Goal: Task Accomplishment & Management: Manage account settings

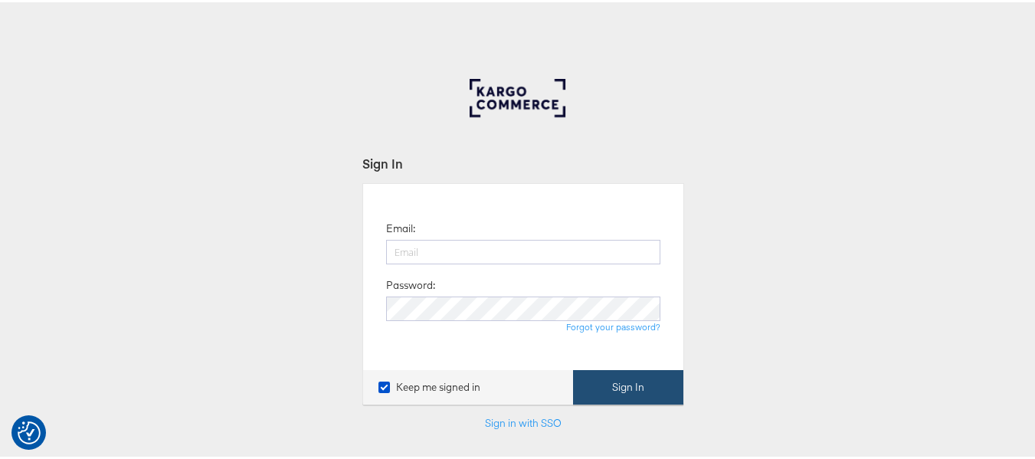
type input "[EMAIL_ADDRESS][PERSON_NAME][DOMAIN_NAME]"
click at [574, 382] on button "Sign In" at bounding box center [628, 385] width 110 height 34
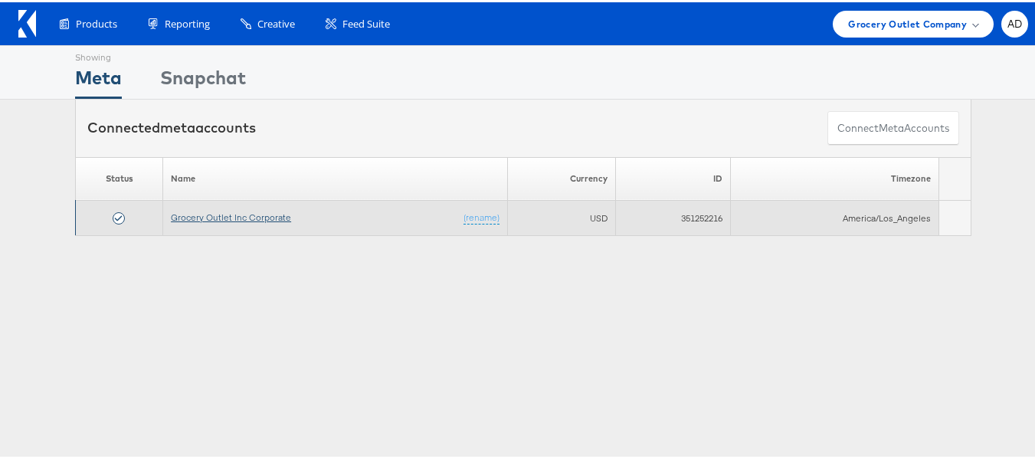
click at [201, 215] on link "Grocery Outlet Inc Corporate" at bounding box center [231, 214] width 120 height 11
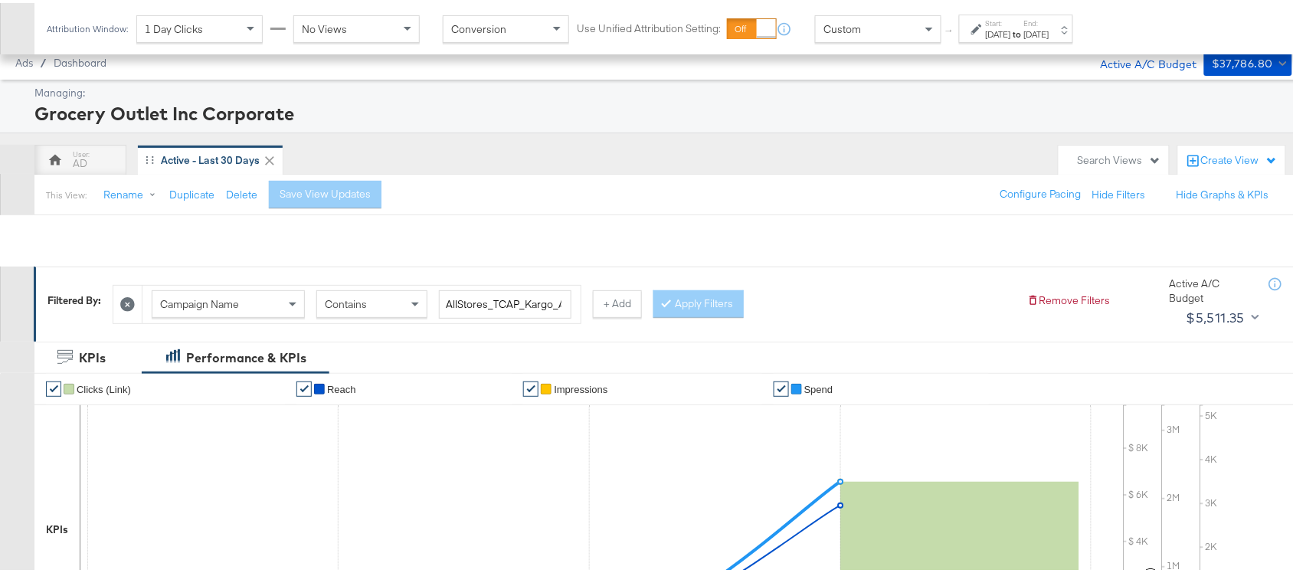
scroll to position [534, 0]
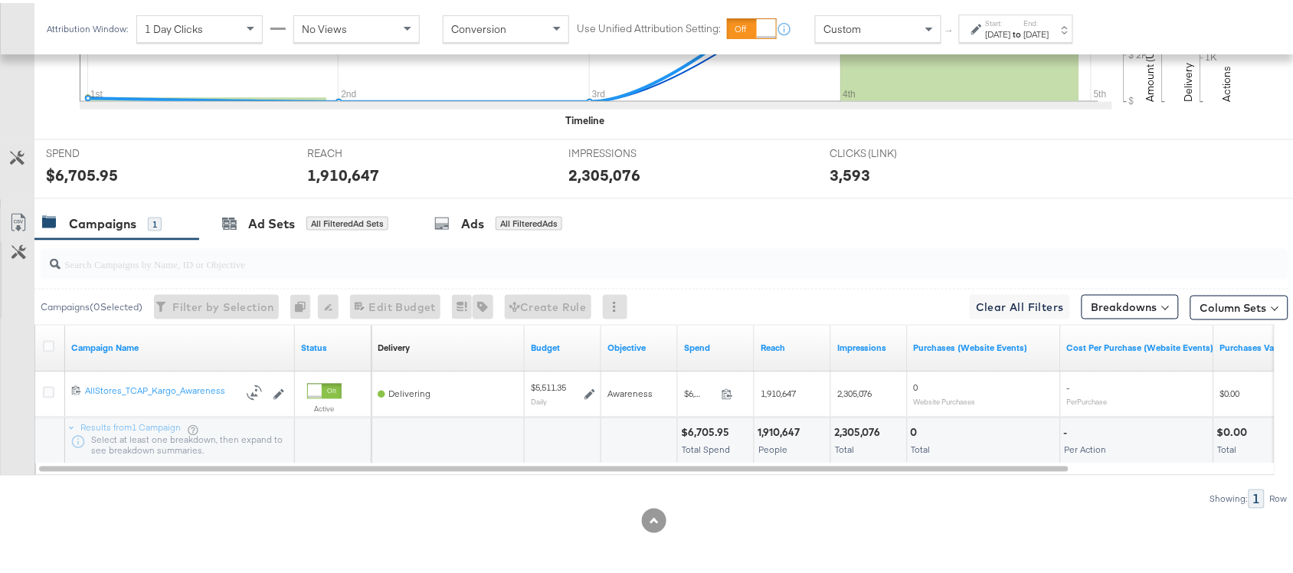
click at [925, 495] on div "Showing: 1 Row" at bounding box center [644, 495] width 1288 height 19
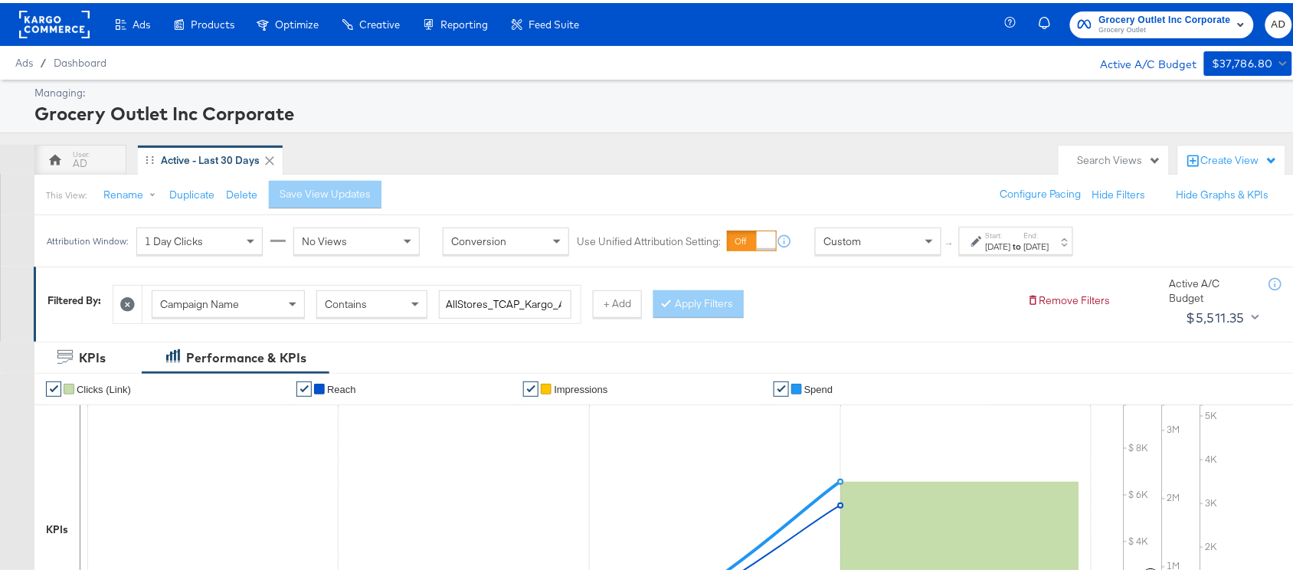
click at [40, 16] on rect at bounding box center [54, 22] width 70 height 28
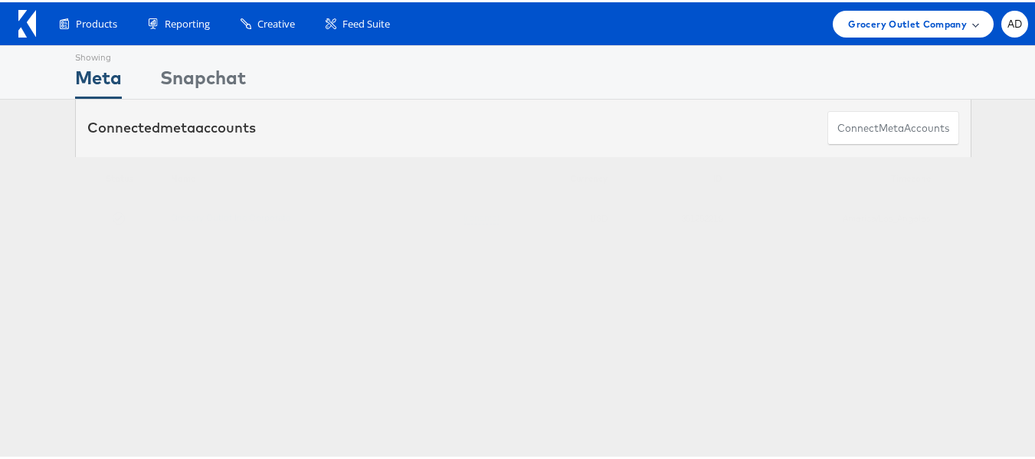
click at [898, 25] on span "Grocery Outlet Company" at bounding box center [907, 22] width 119 height 16
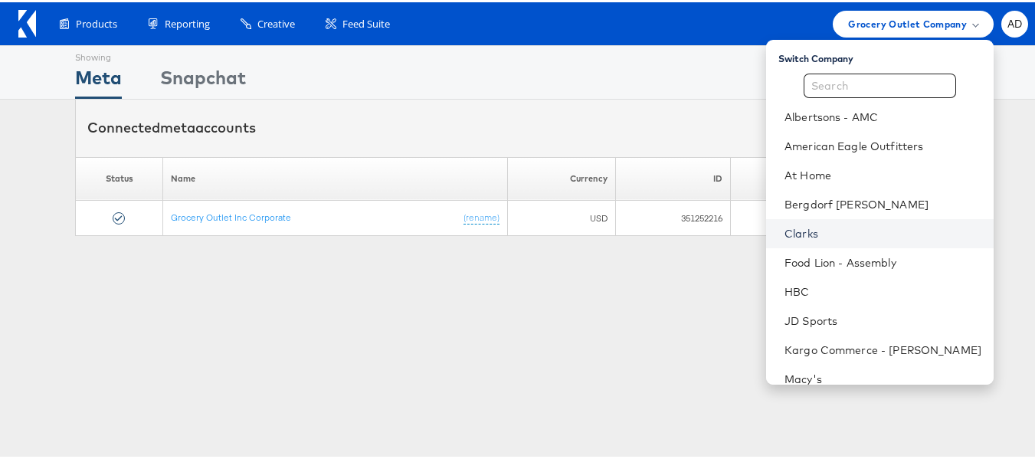
click at [784, 231] on link "Clarks" at bounding box center [882, 231] width 197 height 15
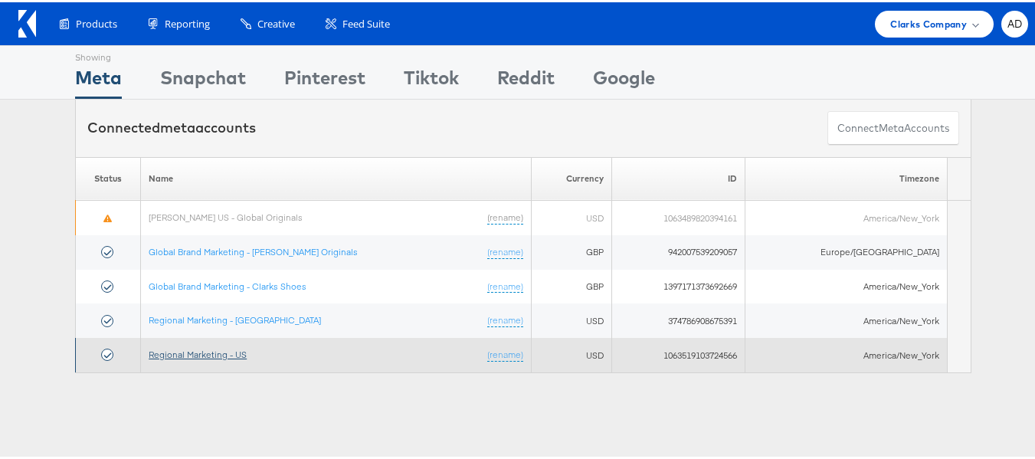
click at [204, 352] on link "Regional Marketing - US" at bounding box center [198, 351] width 98 height 11
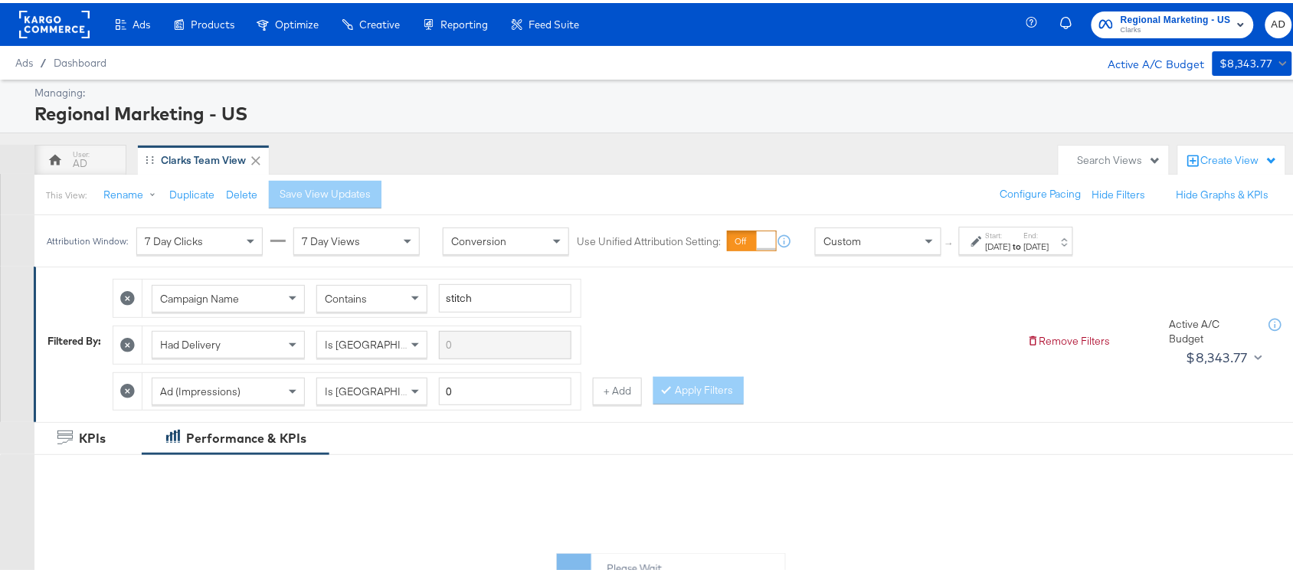
click at [1011, 236] on label "Start:" at bounding box center [998, 232] width 25 height 10
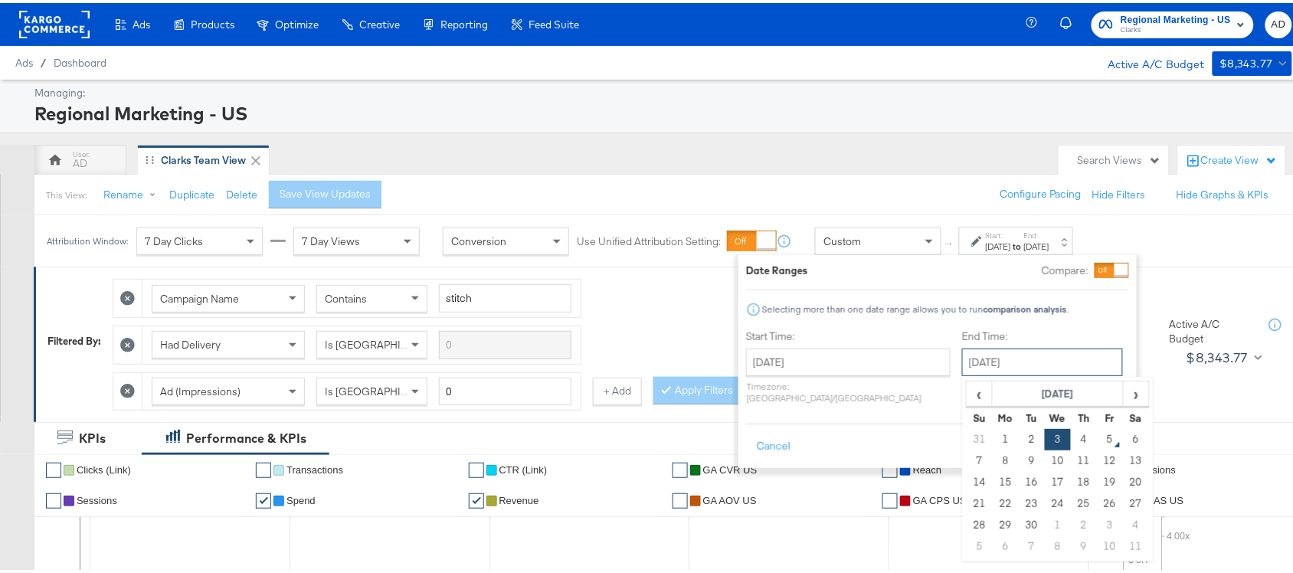
click at [962, 358] on input "September 3rd 2025" at bounding box center [1042, 359] width 161 height 28
click at [1071, 437] on td "4" at bounding box center [1084, 436] width 26 height 21
type input "[DATE]"
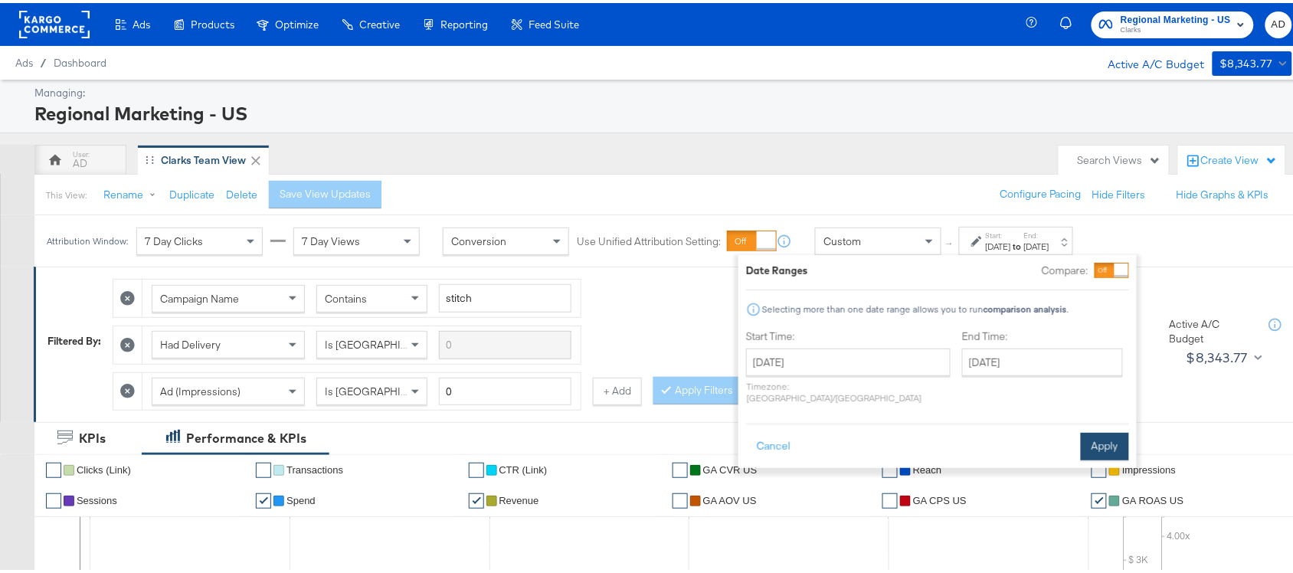
click at [1117, 437] on button "Apply" at bounding box center [1105, 444] width 48 height 28
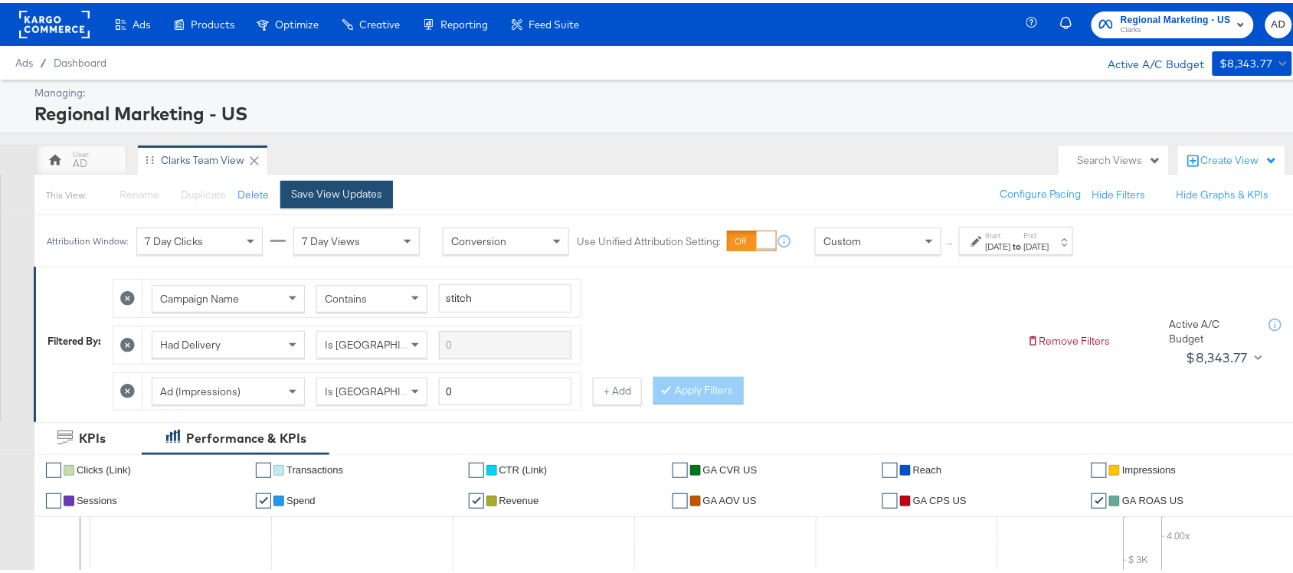
click at [334, 185] on div "Save View Updates" at bounding box center [336, 191] width 91 height 15
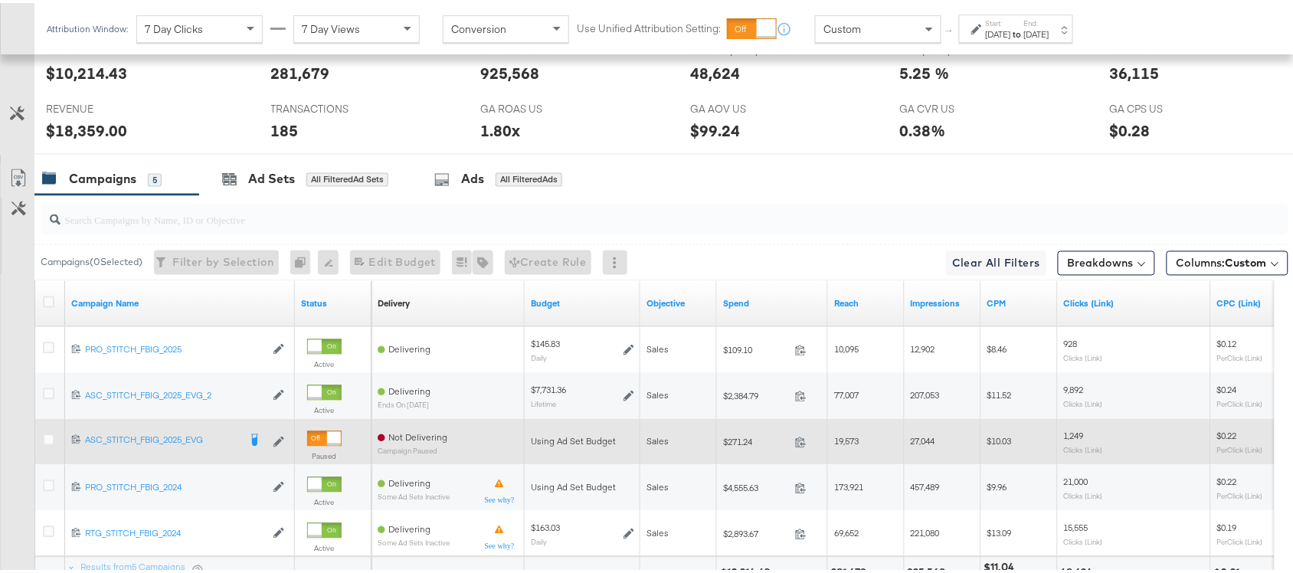
scroll to position [890, 0]
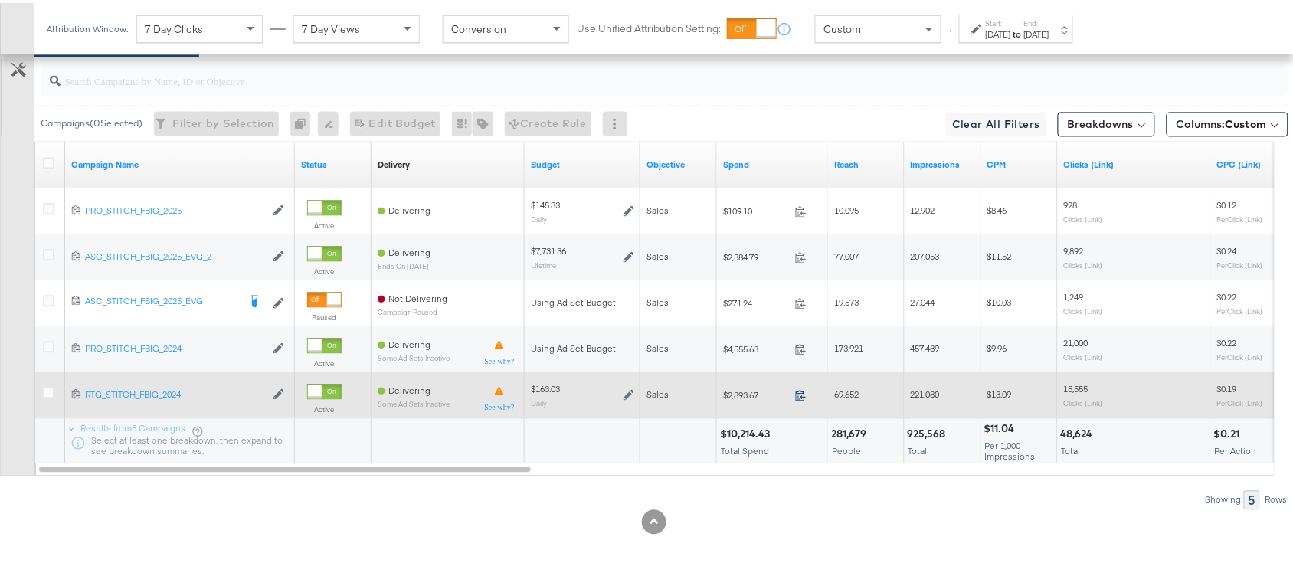
click at [799, 394] on icon at bounding box center [800, 391] width 11 height 11
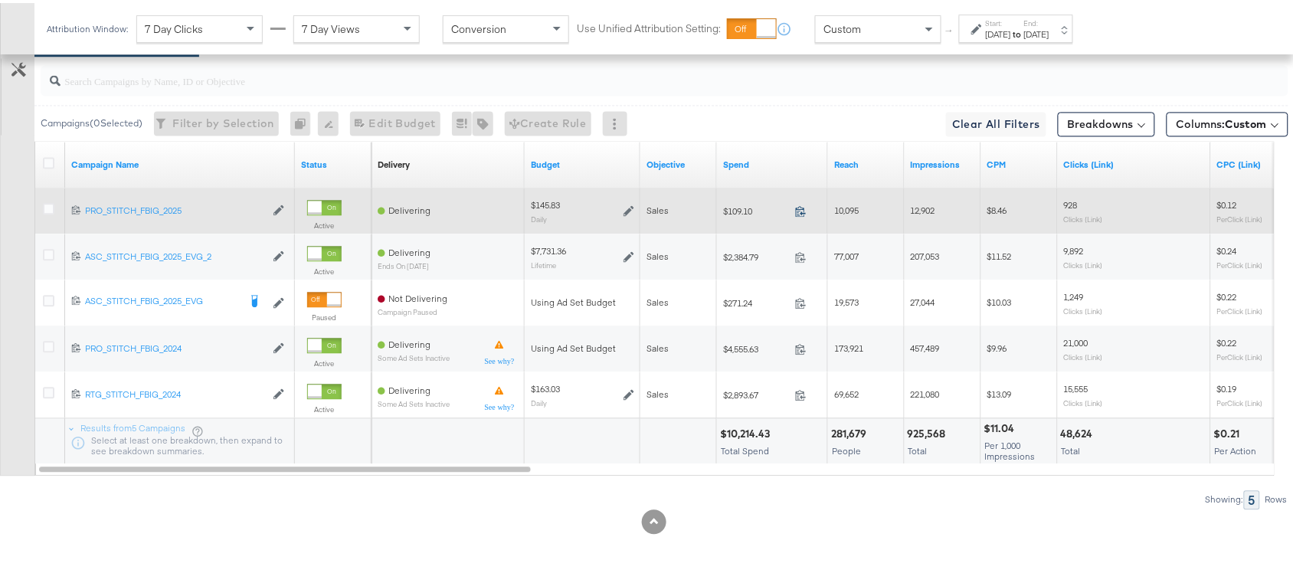
click at [797, 208] on icon at bounding box center [800, 207] width 11 height 11
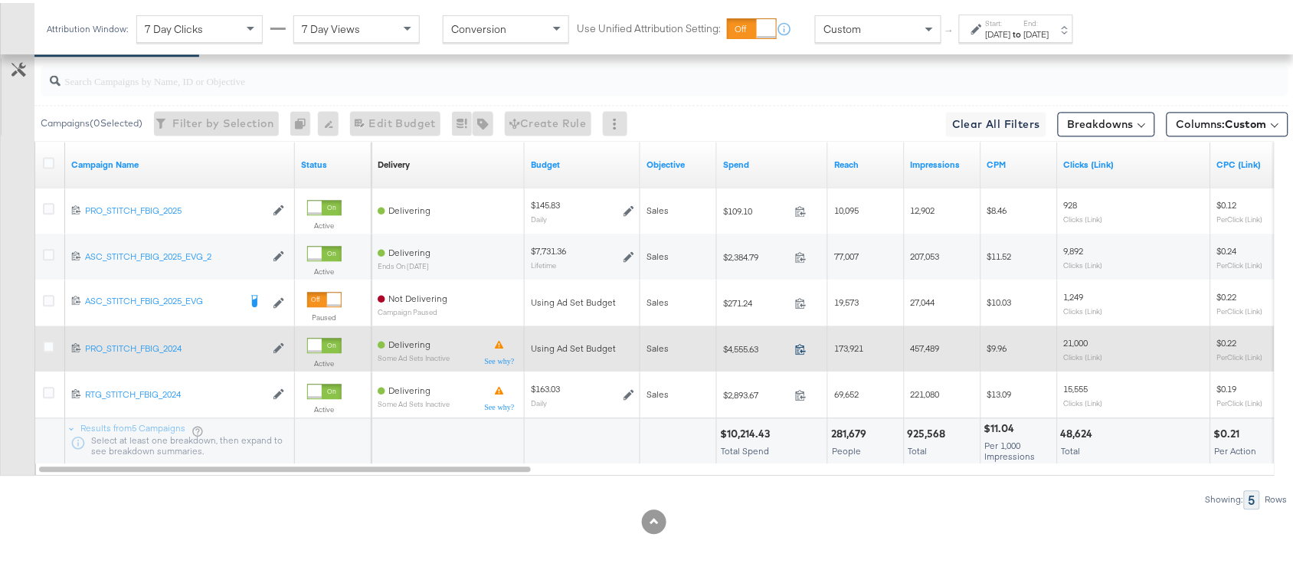
click at [797, 343] on icon at bounding box center [801, 346] width 10 height 11
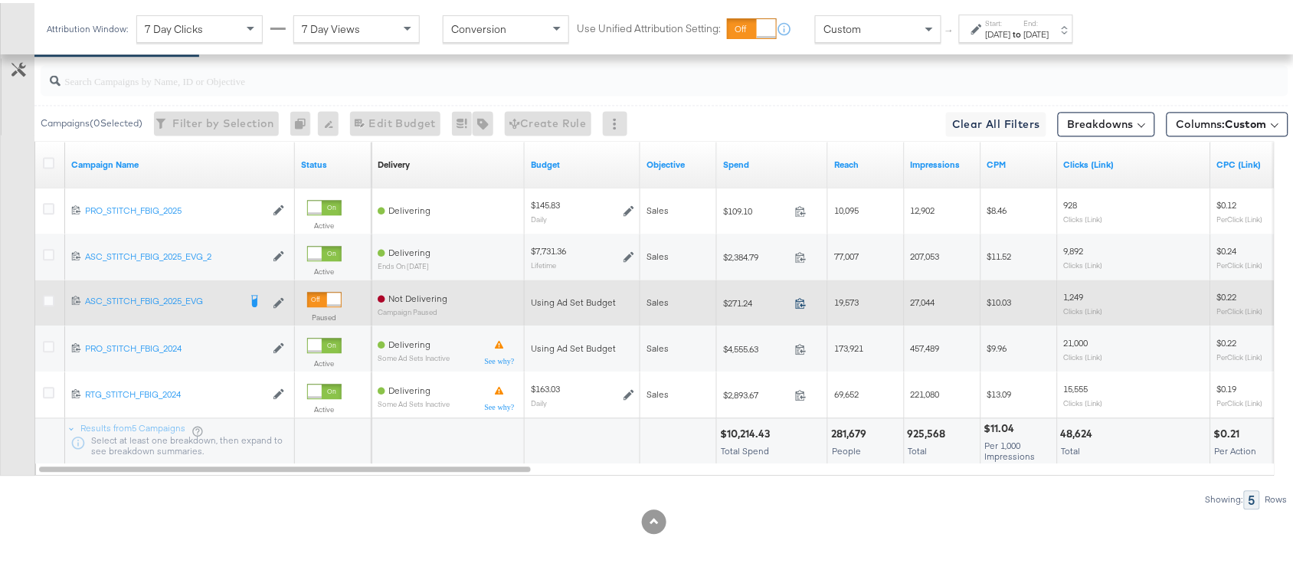
click at [802, 299] on icon at bounding box center [800, 299] width 11 height 11
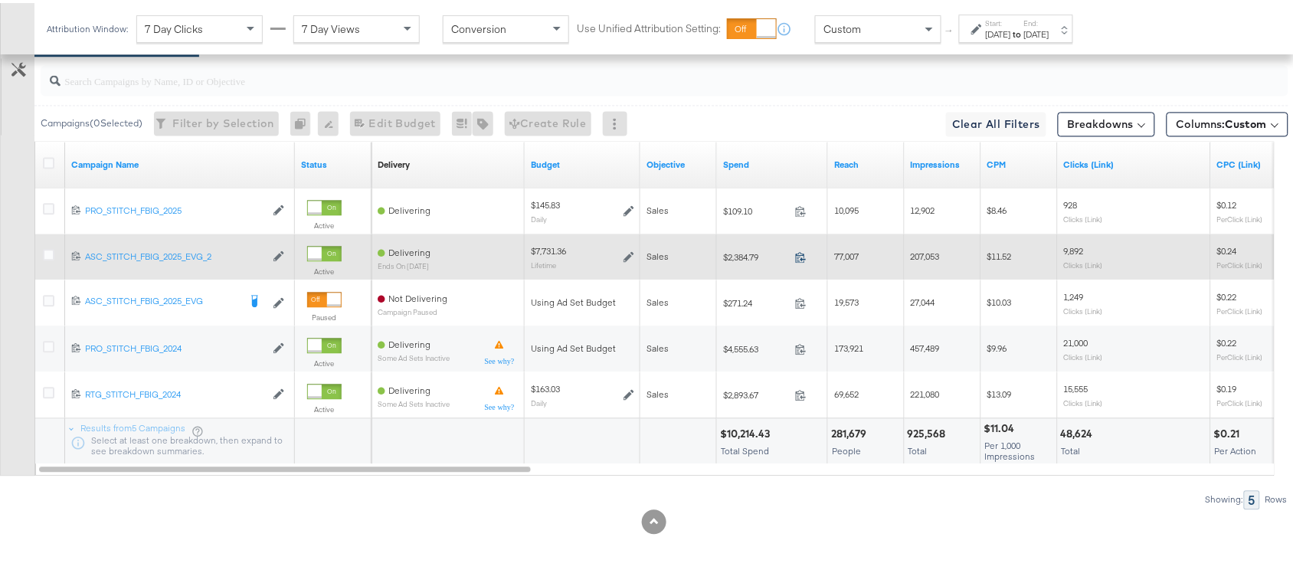
click at [803, 255] on icon at bounding box center [800, 253] width 11 height 11
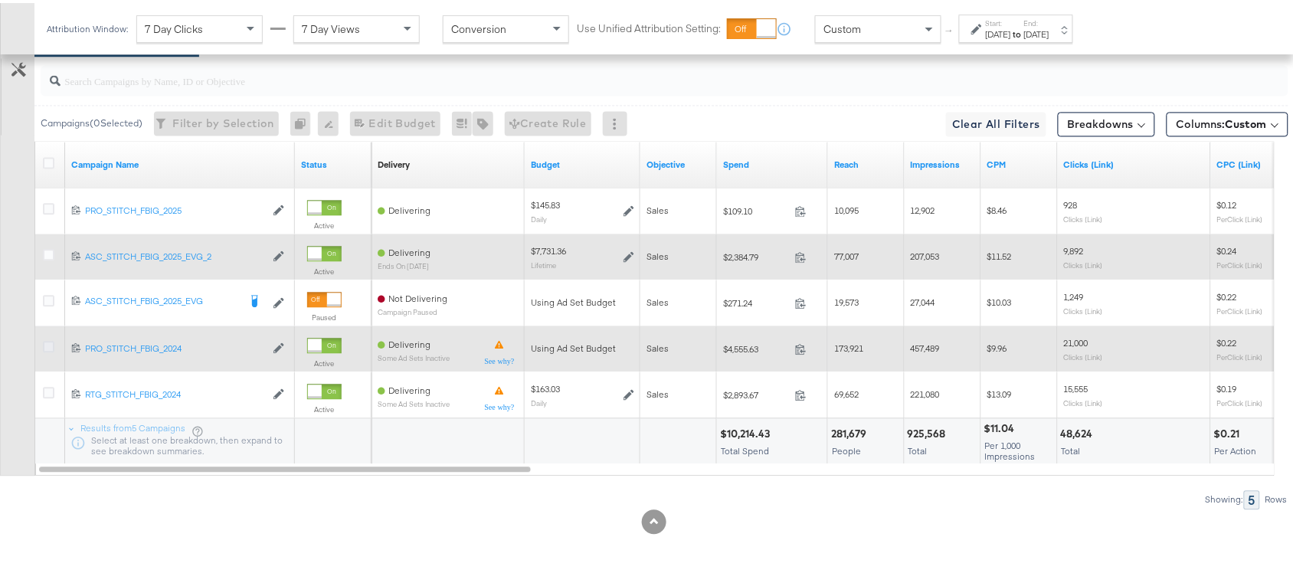
click at [43, 342] on icon at bounding box center [48, 343] width 11 height 11
click at [0, 0] on input "checkbox" at bounding box center [0, 0] width 0 height 0
click at [47, 345] on icon at bounding box center [48, 343] width 11 height 11
click at [0, 0] on input "checkbox" at bounding box center [0, 0] width 0 height 0
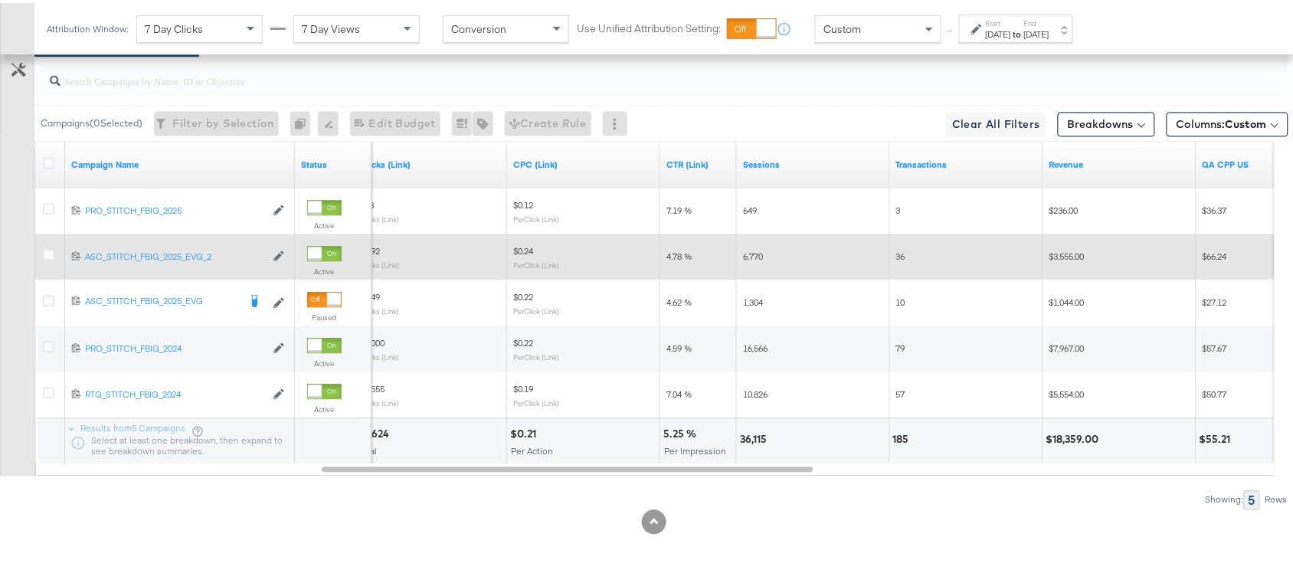
click at [747, 438] on div "36,115" at bounding box center [755, 436] width 31 height 15
copy div "36,115"
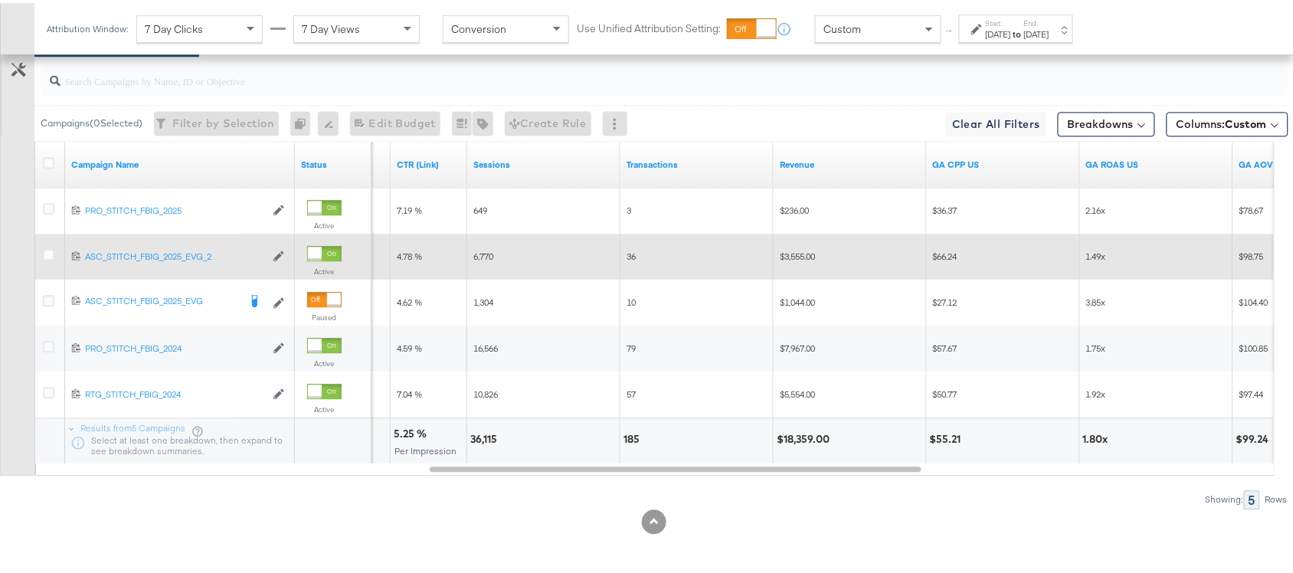
click at [804, 433] on div "$18,359.00" at bounding box center [805, 436] width 57 height 15
copy div "18,359.00"
click at [804, 433] on div "$18,359.00" at bounding box center [805, 436] width 57 height 15
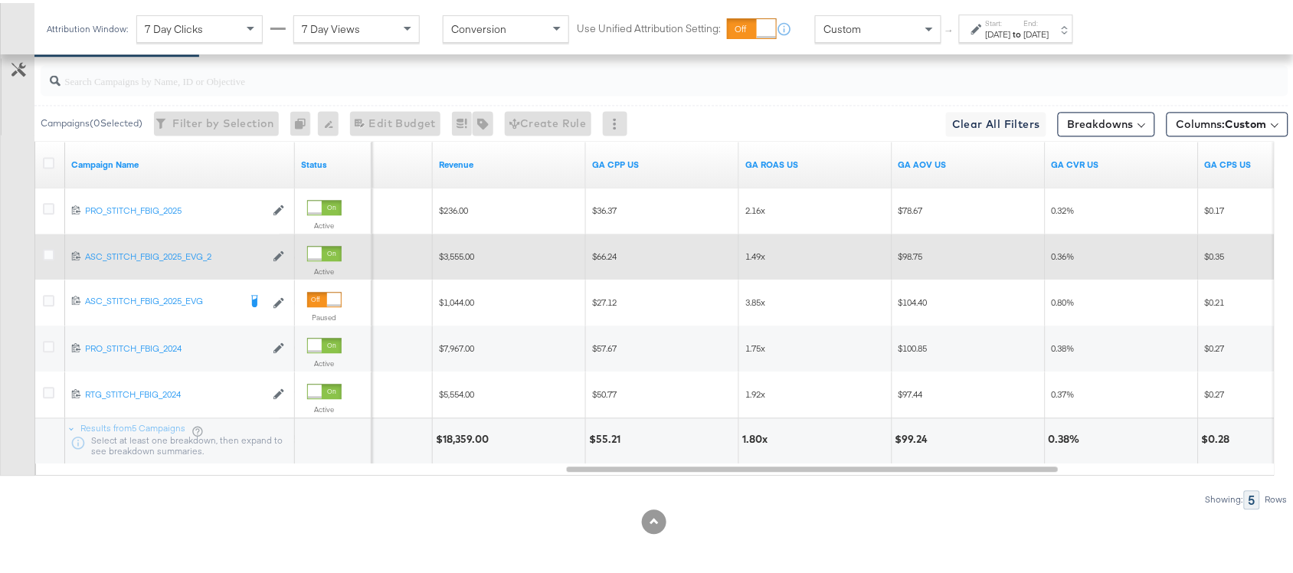
click at [752, 438] on div "1.80x" at bounding box center [757, 436] width 30 height 15
copy div "1.80"
click at [1024, 36] on strong "to" at bounding box center [1017, 30] width 13 height 11
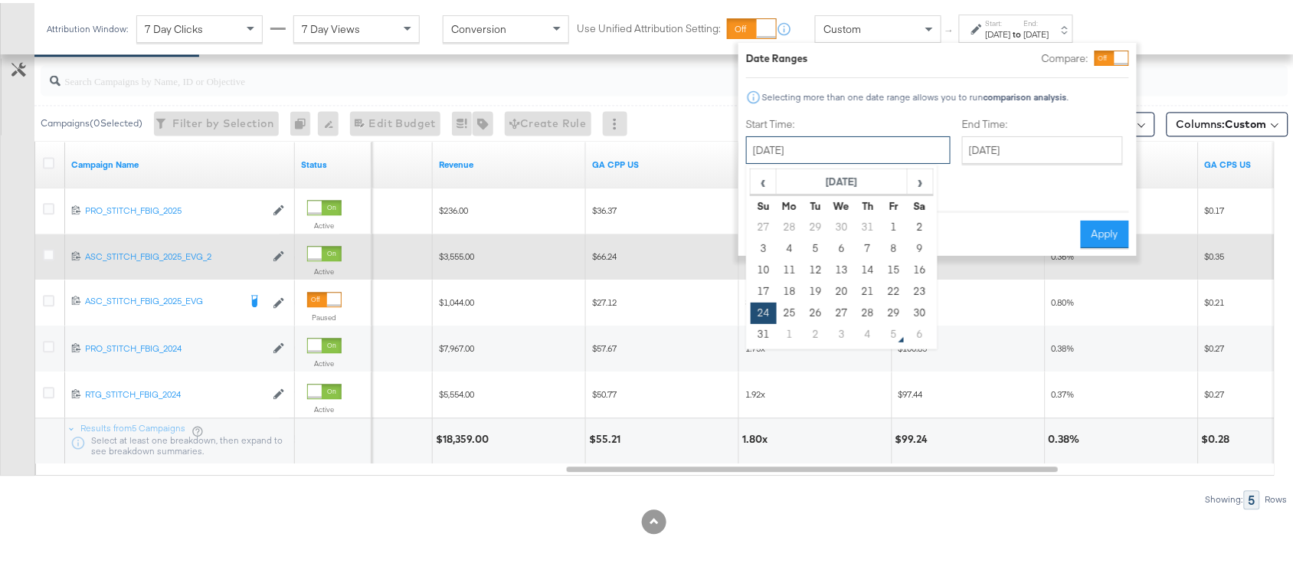
click at [848, 155] on input "[DATE]" at bounding box center [848, 147] width 204 height 28
click at [912, 181] on span "›" at bounding box center [920, 178] width 24 height 23
click at [839, 224] on td "3" at bounding box center [842, 224] width 26 height 21
type input "[DATE]"
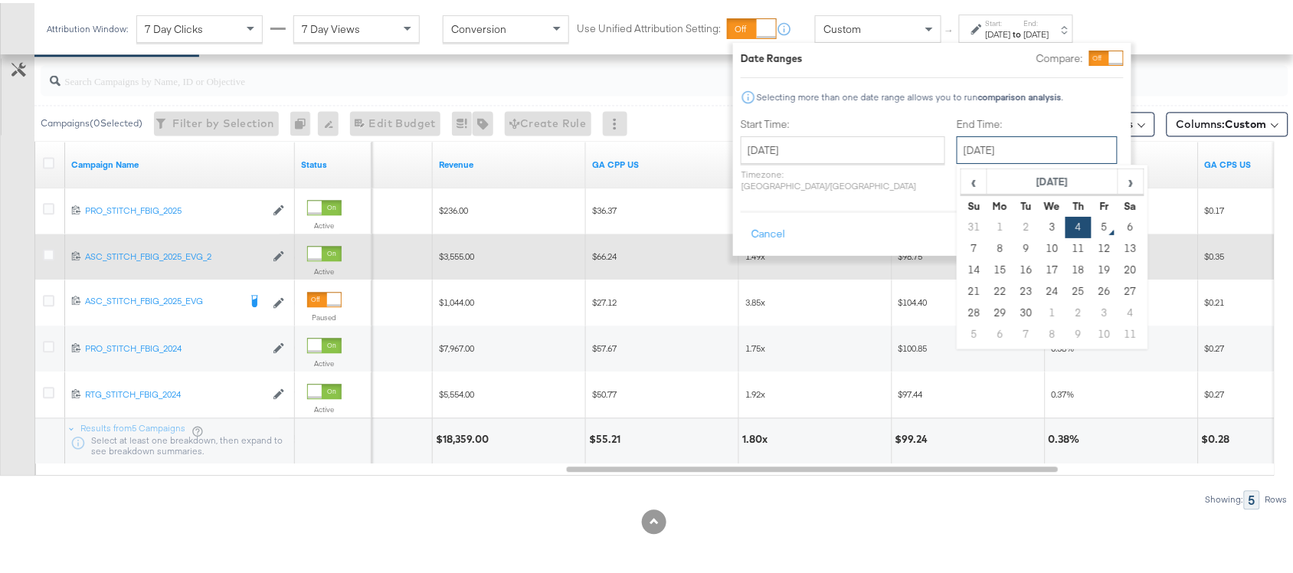
click at [996, 147] on input "[DATE]" at bounding box center [1036, 147] width 161 height 28
click at [1039, 211] on th "We" at bounding box center [1052, 202] width 26 height 21
click at [1039, 224] on td "3" at bounding box center [1052, 224] width 26 height 21
type input "[DATE]"
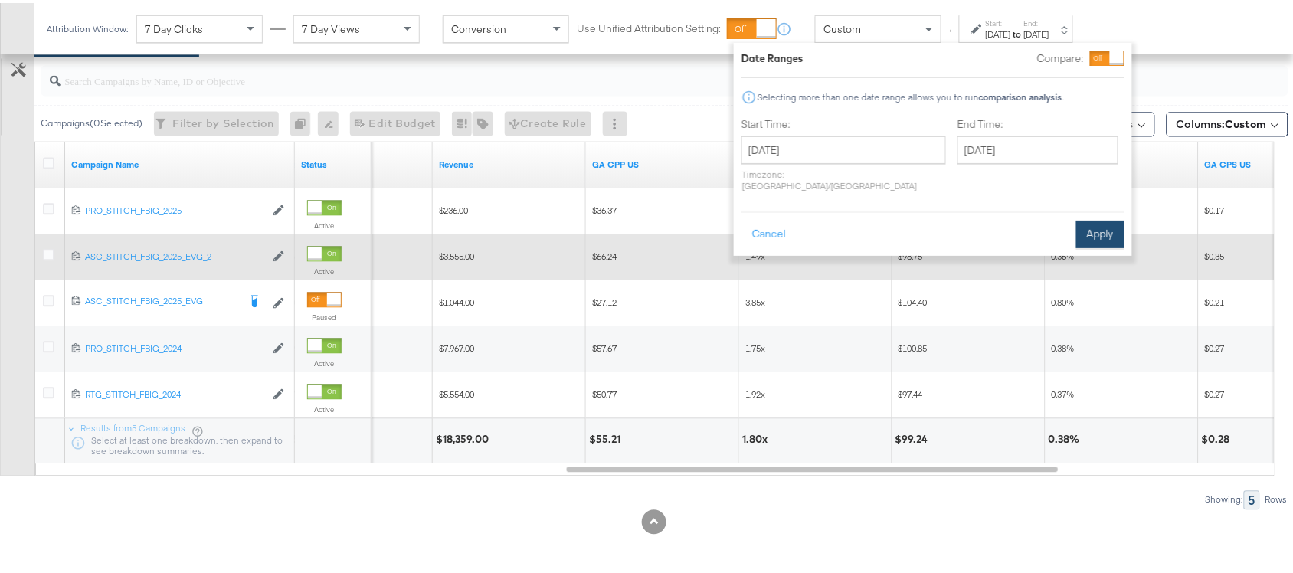
click at [1097, 221] on button "Apply" at bounding box center [1100, 231] width 48 height 28
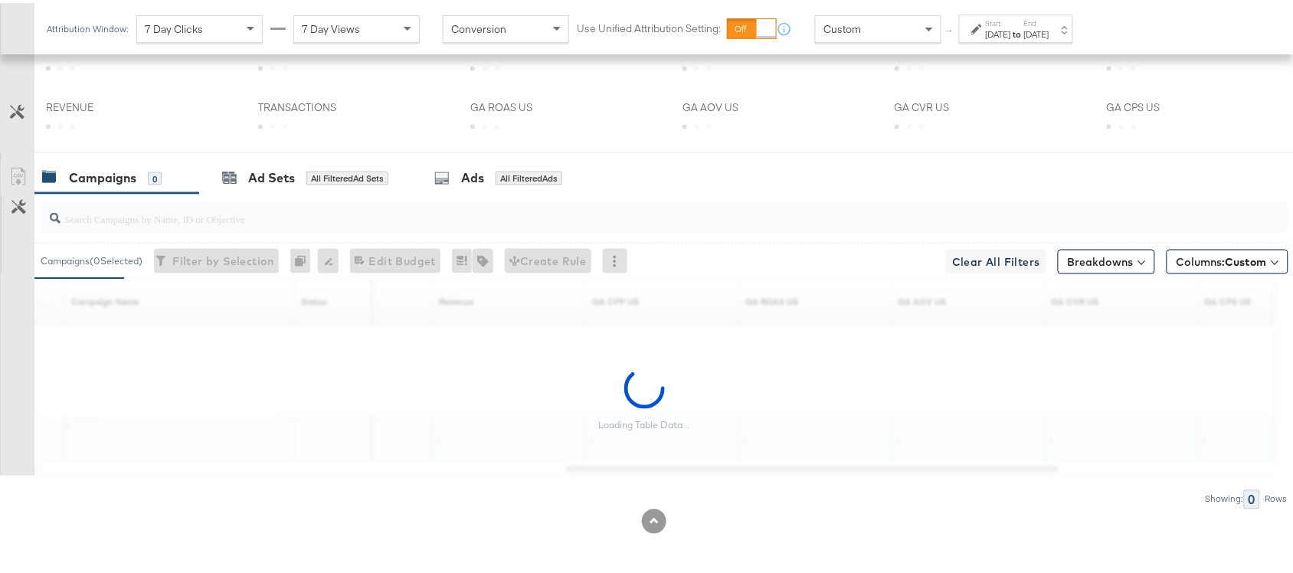
scroll to position [603, 0]
drag, startPoint x: 1097, startPoint y: 221, endPoint x: 871, endPoint y: 563, distance: 410.1
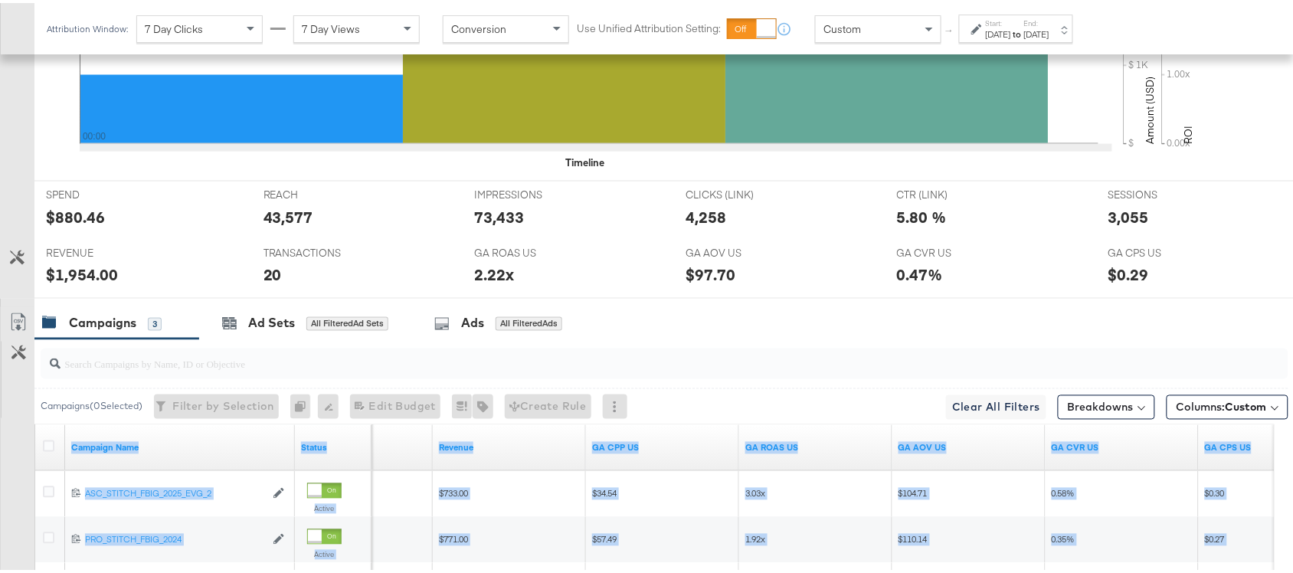
scroll to position [798, 0]
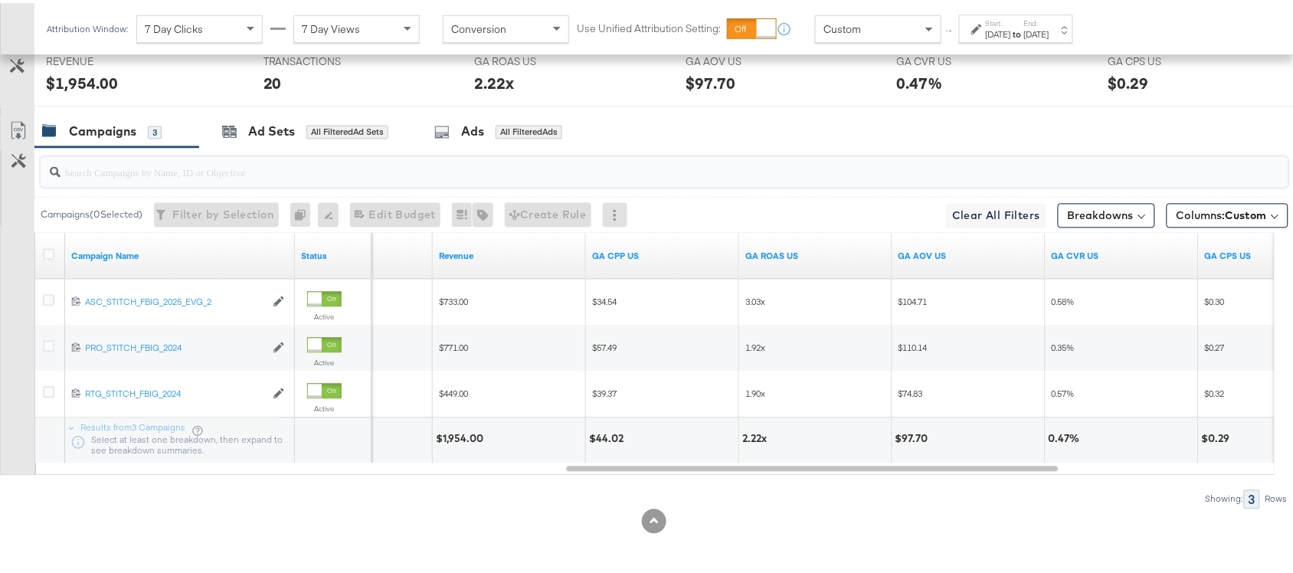
click at [887, 163] on input "search" at bounding box center [617, 164] width 1114 height 30
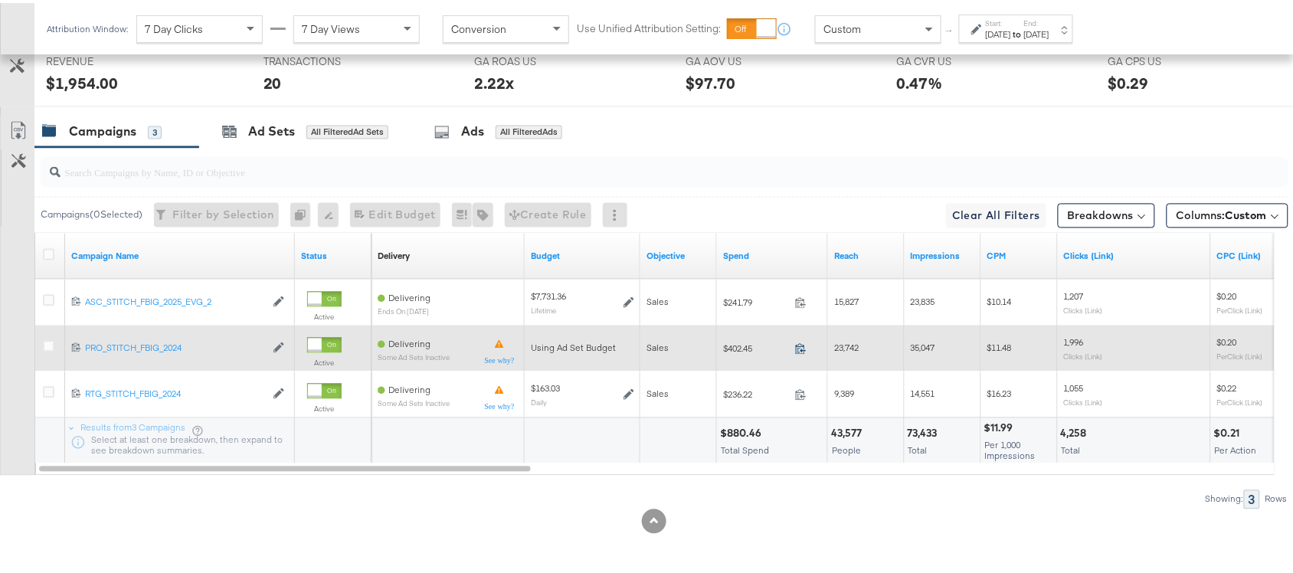
click at [796, 345] on icon at bounding box center [800, 345] width 11 height 11
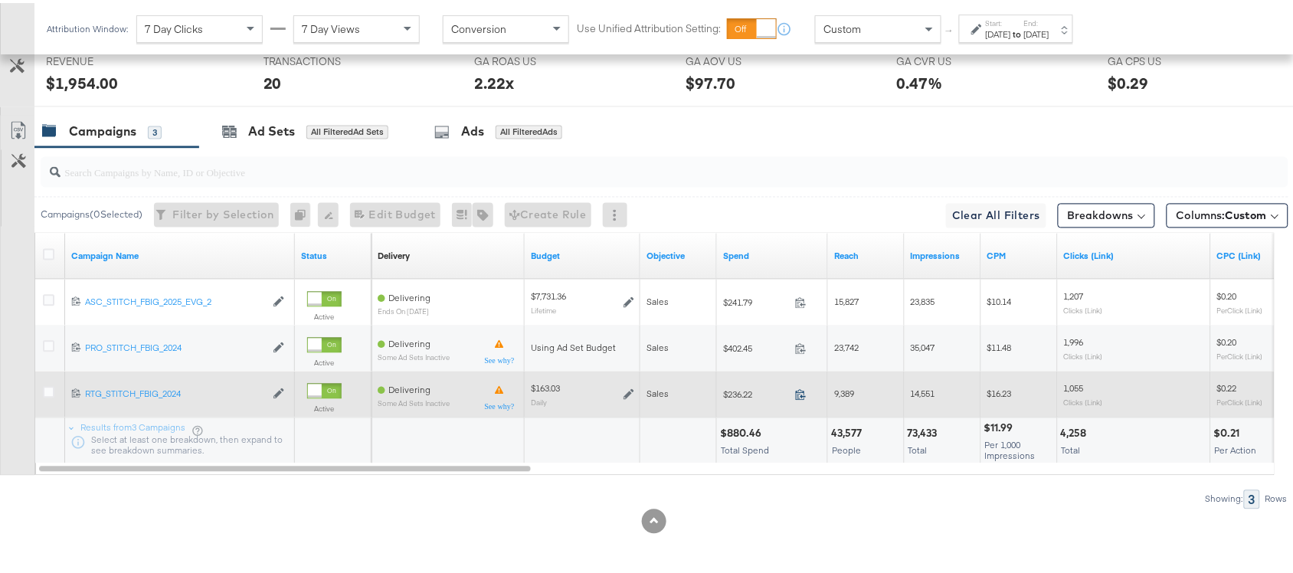
click at [799, 392] on icon at bounding box center [800, 391] width 11 height 11
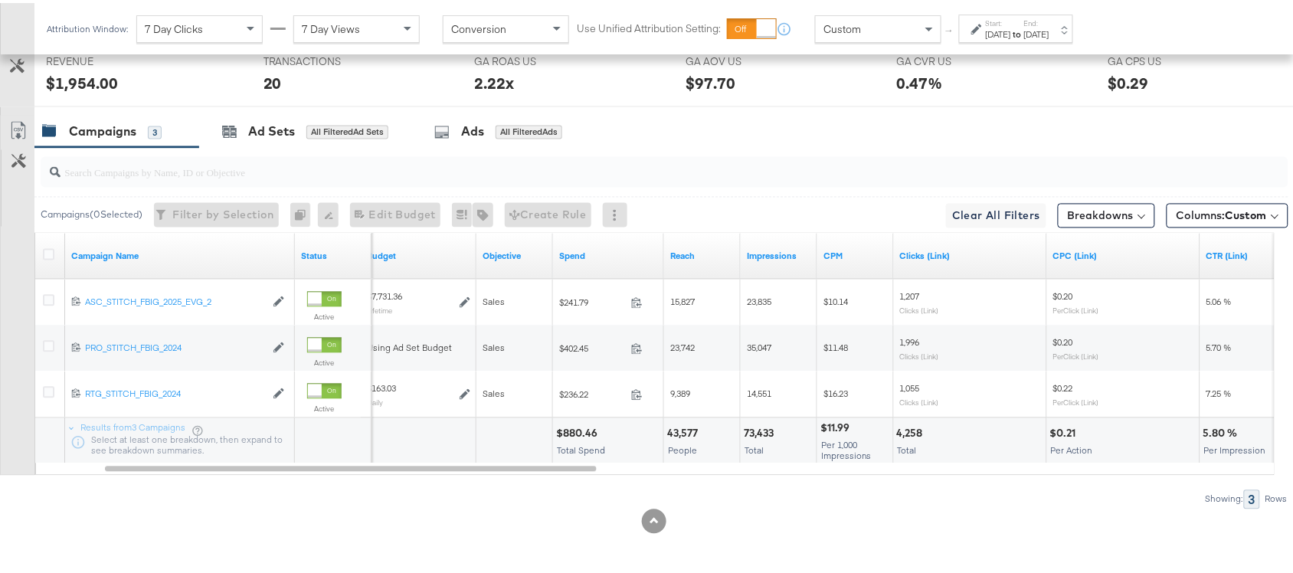
click at [575, 427] on div "$880.46" at bounding box center [579, 430] width 46 height 15
copy div "880.46"
click at [575, 427] on div "$880.46" at bounding box center [579, 430] width 46 height 15
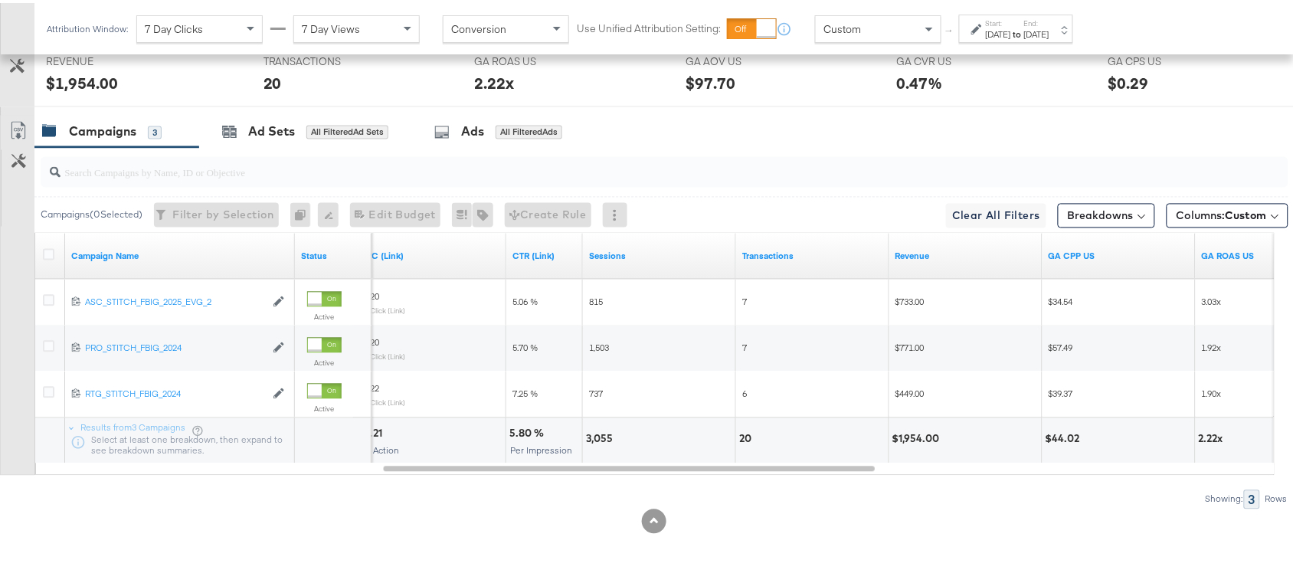
click at [916, 437] on div "$1,954.00" at bounding box center [918, 436] width 52 height 15
copy div "1,954.00"
click at [916, 437] on div "$1,954.00" at bounding box center [918, 436] width 52 height 15
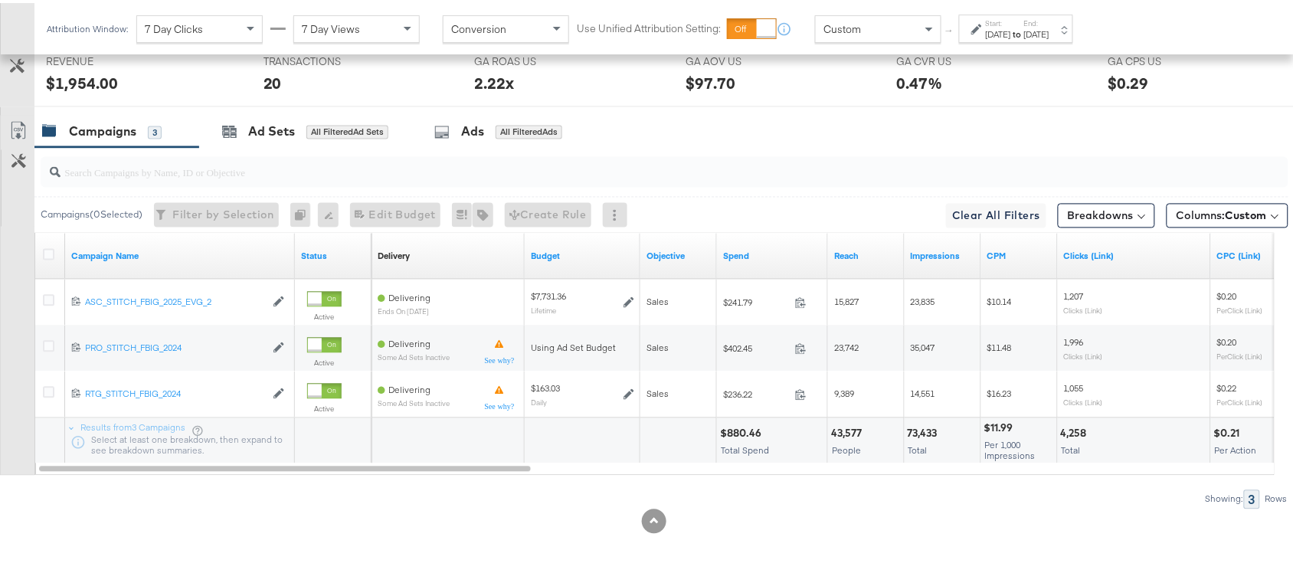
click at [1011, 21] on label "Start:" at bounding box center [998, 20] width 25 height 10
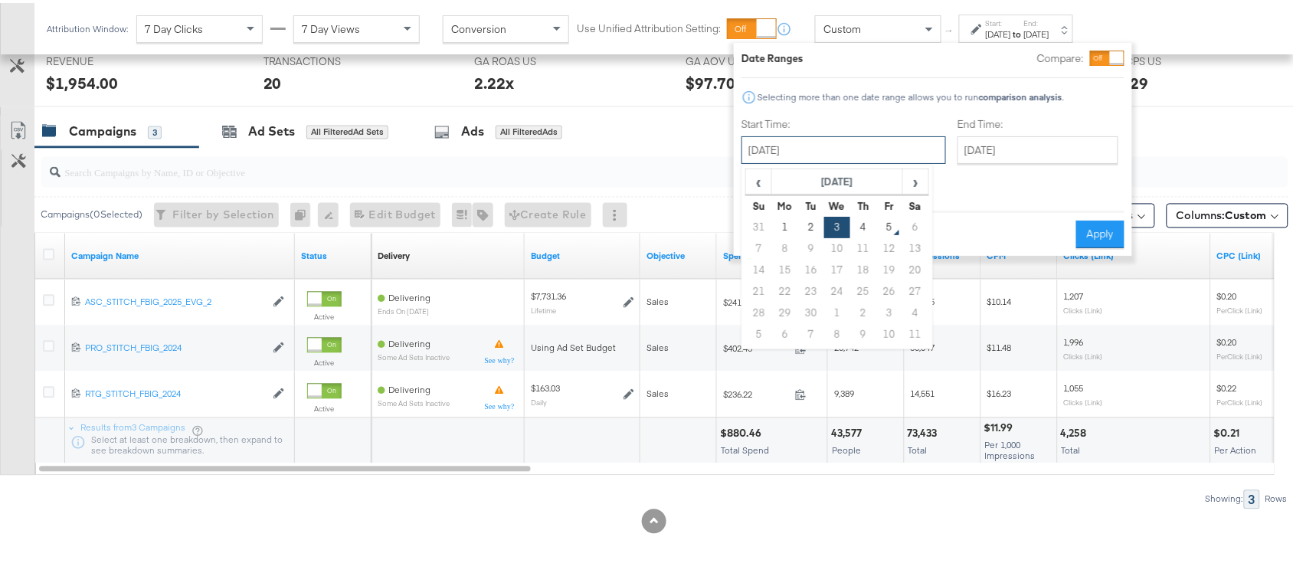
click at [813, 146] on input "[DATE]" at bounding box center [843, 147] width 204 height 28
click at [866, 224] on td "4" at bounding box center [863, 224] width 26 height 21
type input "[DATE]"
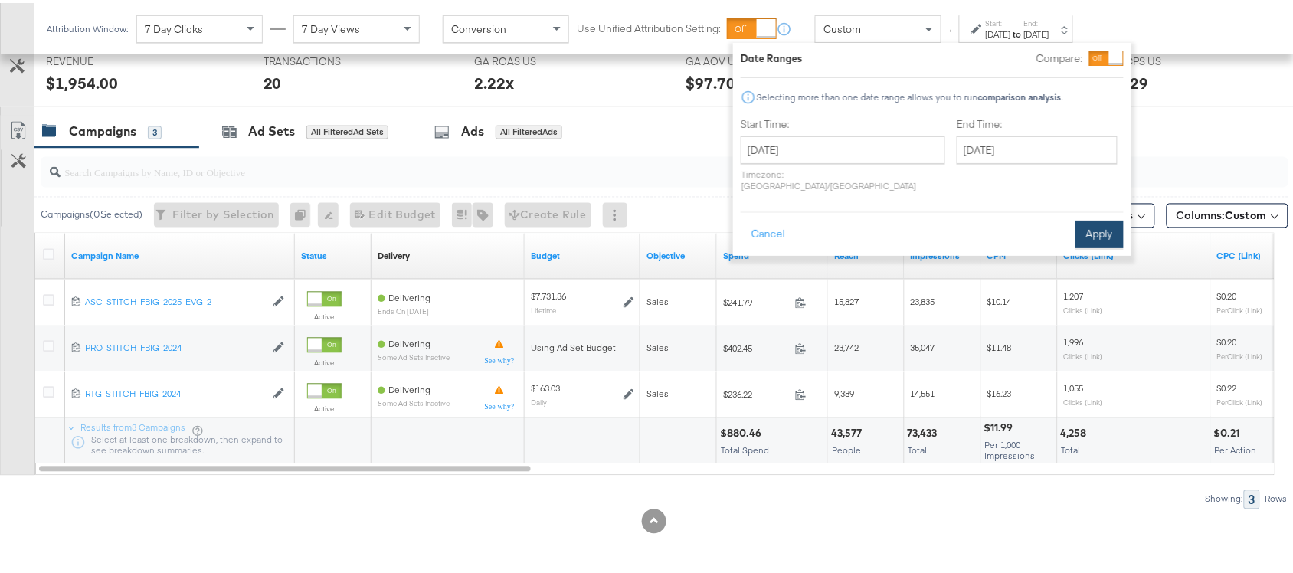
click at [1086, 220] on button "Apply" at bounding box center [1099, 231] width 48 height 28
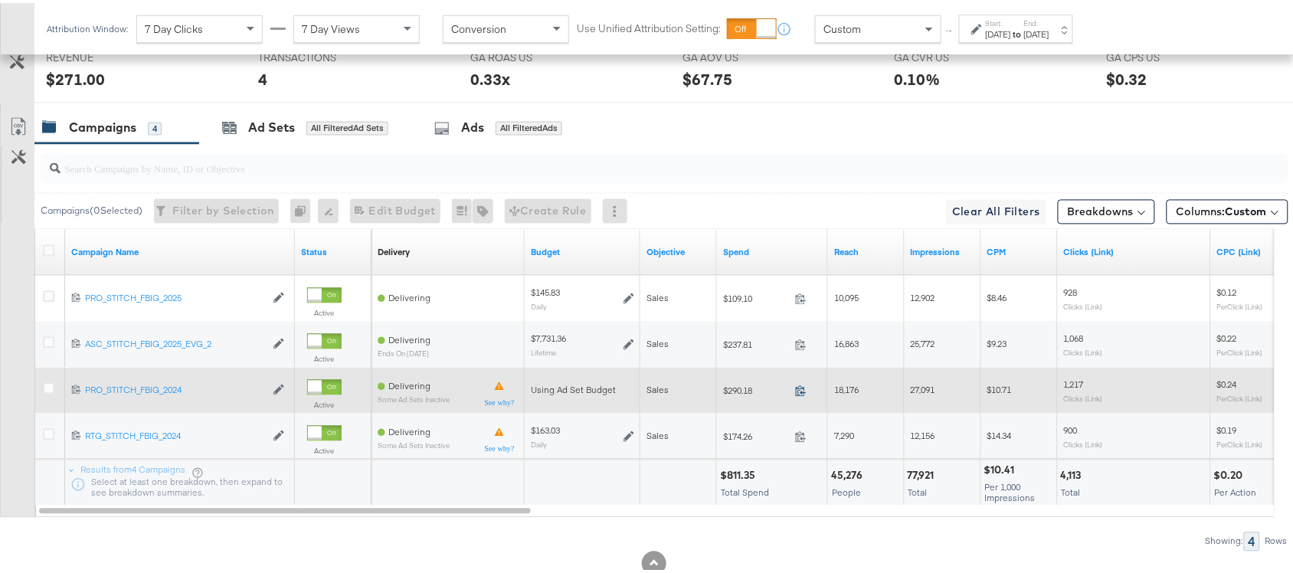
click at [800, 391] on icon at bounding box center [800, 387] width 11 height 11
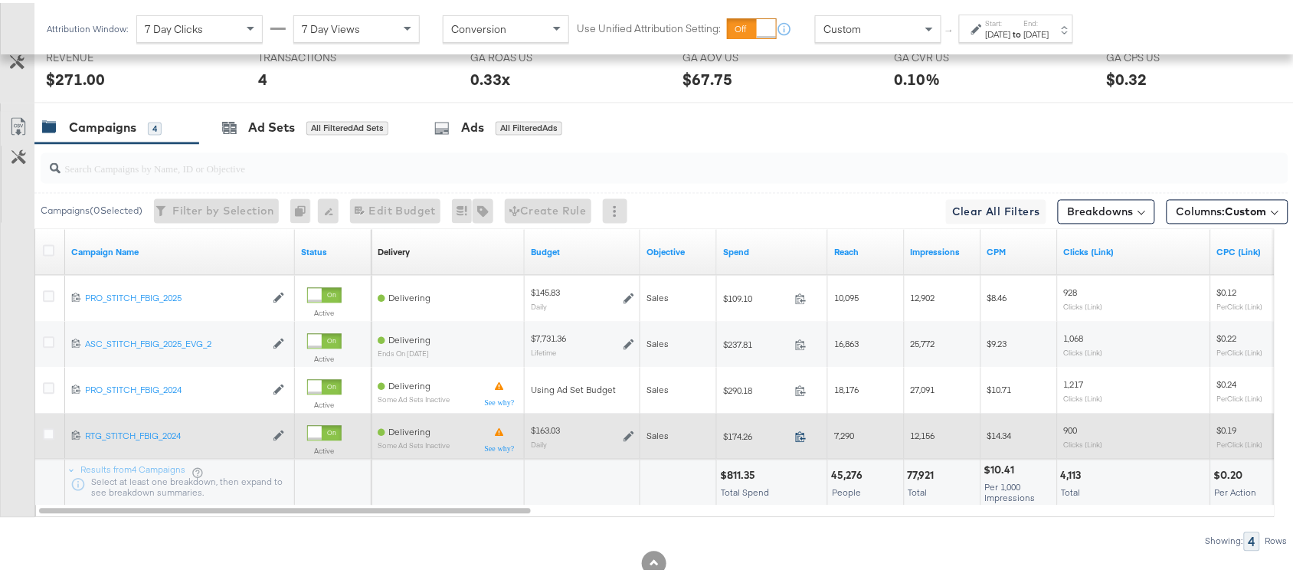
click at [799, 440] on icon at bounding box center [800, 433] width 11 height 11
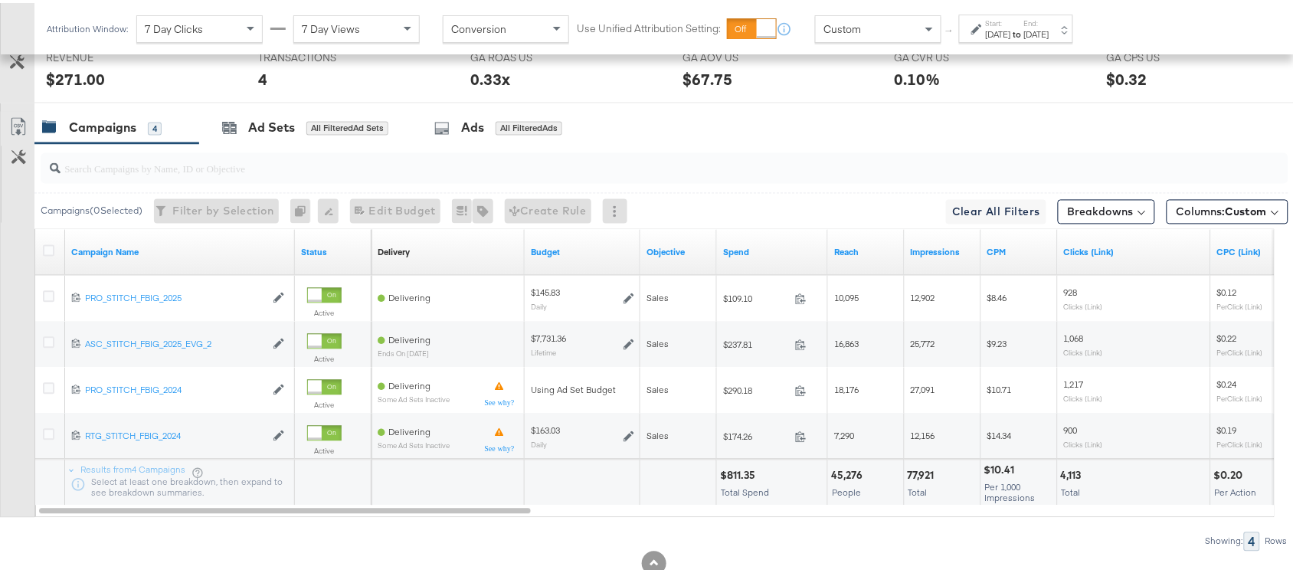
click at [736, 479] on div "$811.35" at bounding box center [740, 473] width 40 height 15
copy div "811.35"
click at [736, 479] on div "$811.35" at bounding box center [740, 473] width 40 height 15
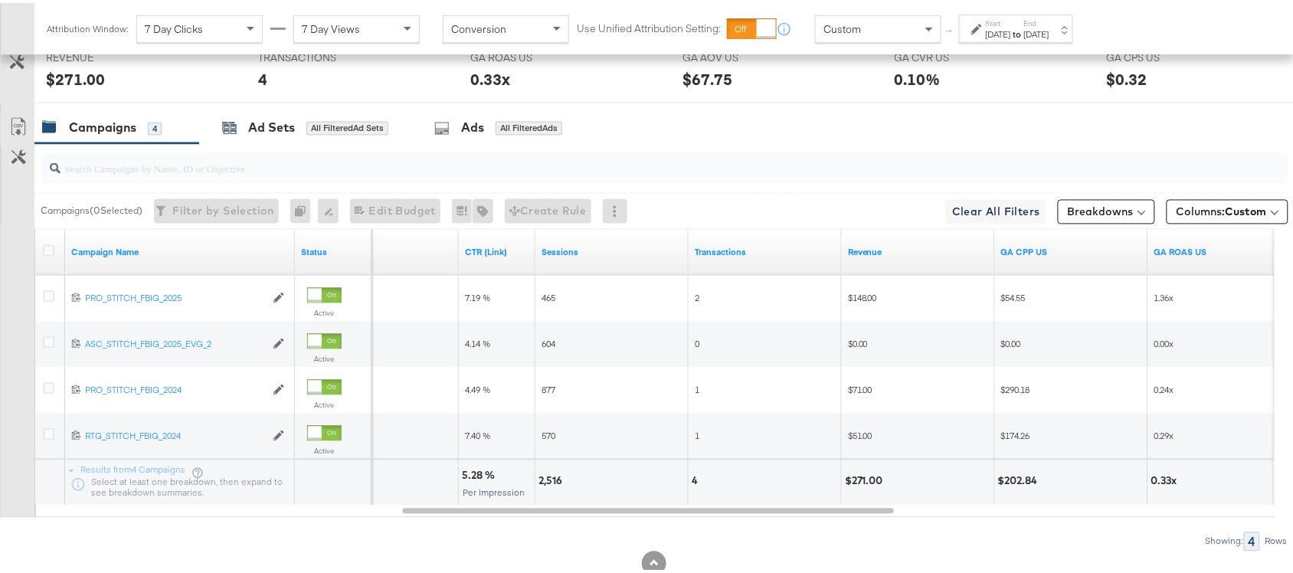
click at [851, 482] on div "$271.00" at bounding box center [866, 478] width 43 height 15
copy div "271.00"
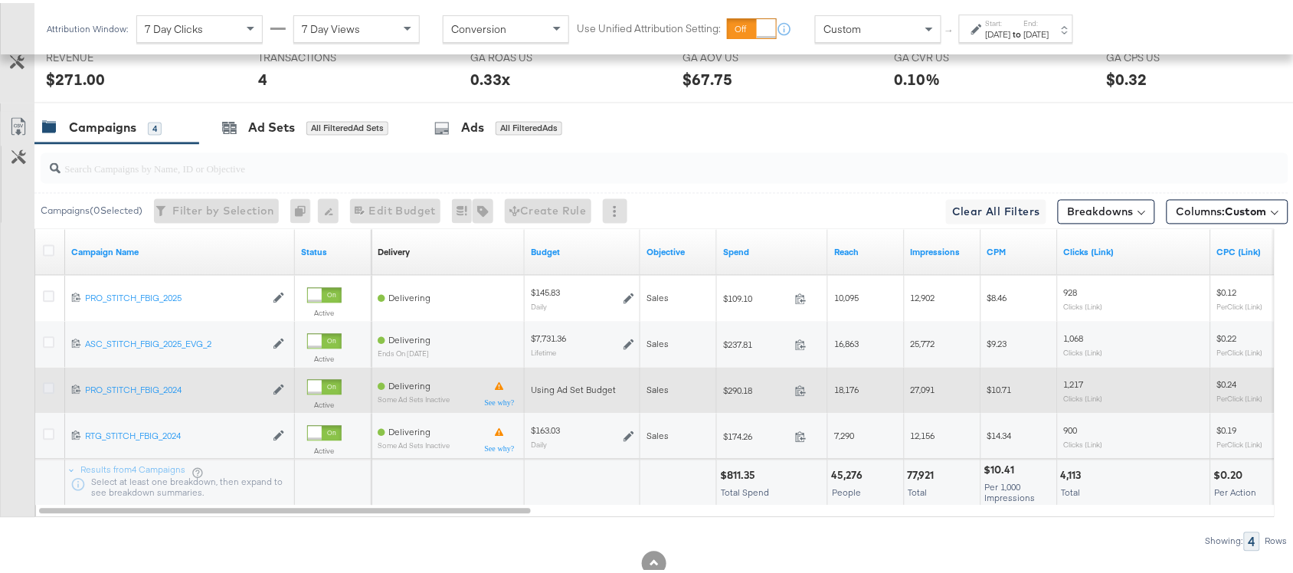
click at [48, 391] on icon at bounding box center [48, 385] width 11 height 11
click at [0, 0] on input "checkbox" at bounding box center [0, 0] width 0 height 0
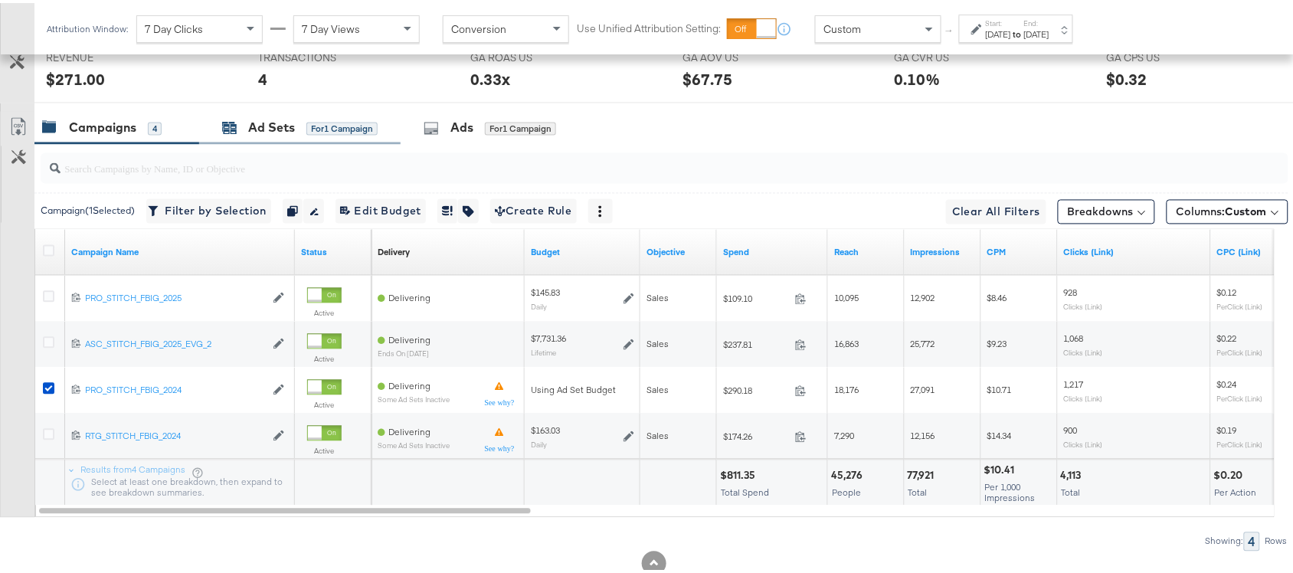
click at [251, 132] on div "Ad Sets" at bounding box center [271, 125] width 47 height 18
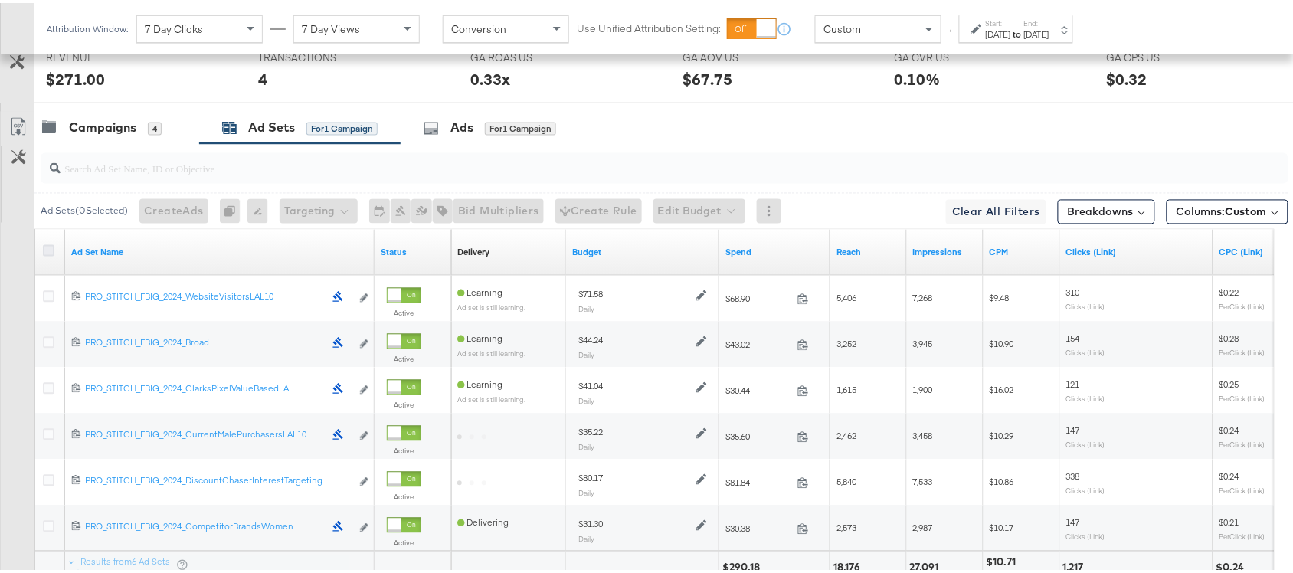
click at [50, 250] on icon at bounding box center [48, 247] width 11 height 11
click at [0, 0] on input "checkbox" at bounding box center [0, 0] width 0 height 0
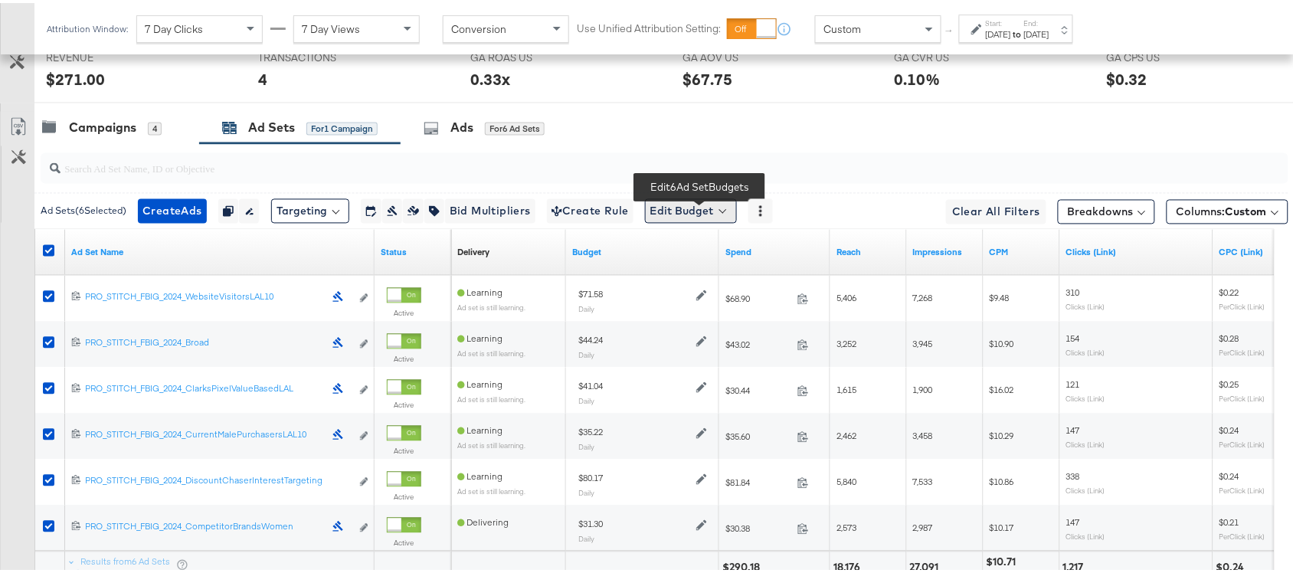
click at [721, 212] on button "Edit Budget" at bounding box center [691, 208] width 92 height 25
click at [739, 254] on span "Edit Ad Set Budget" at bounding box center [695, 248] width 87 height 20
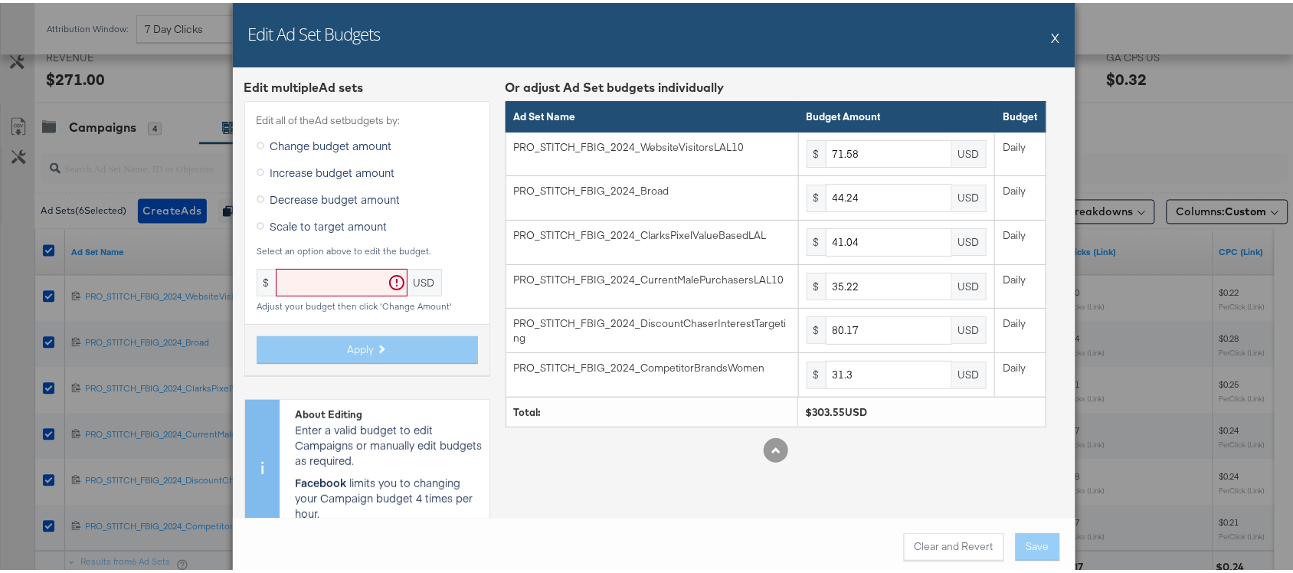
click at [335, 223] on span "Scale to target amount" at bounding box center [328, 222] width 117 height 15
click at [0, 0] on input "Scale to target amount" at bounding box center [0, 0] width 0 height 0
click at [1051, 29] on button "X" at bounding box center [1055, 34] width 8 height 31
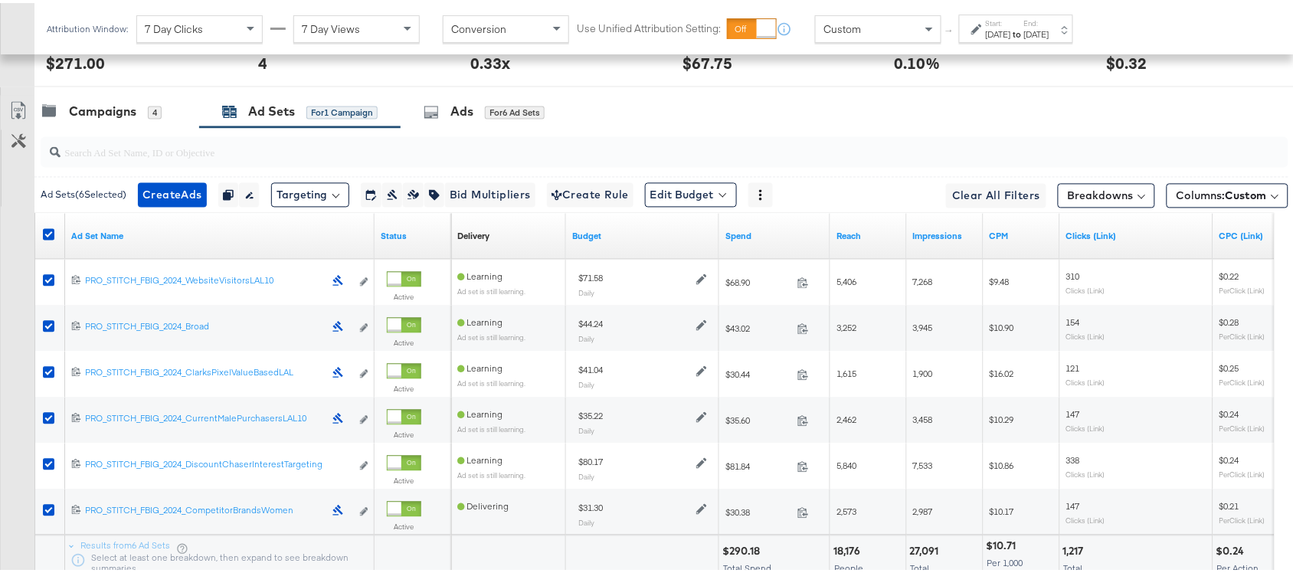
scroll to position [810, 0]
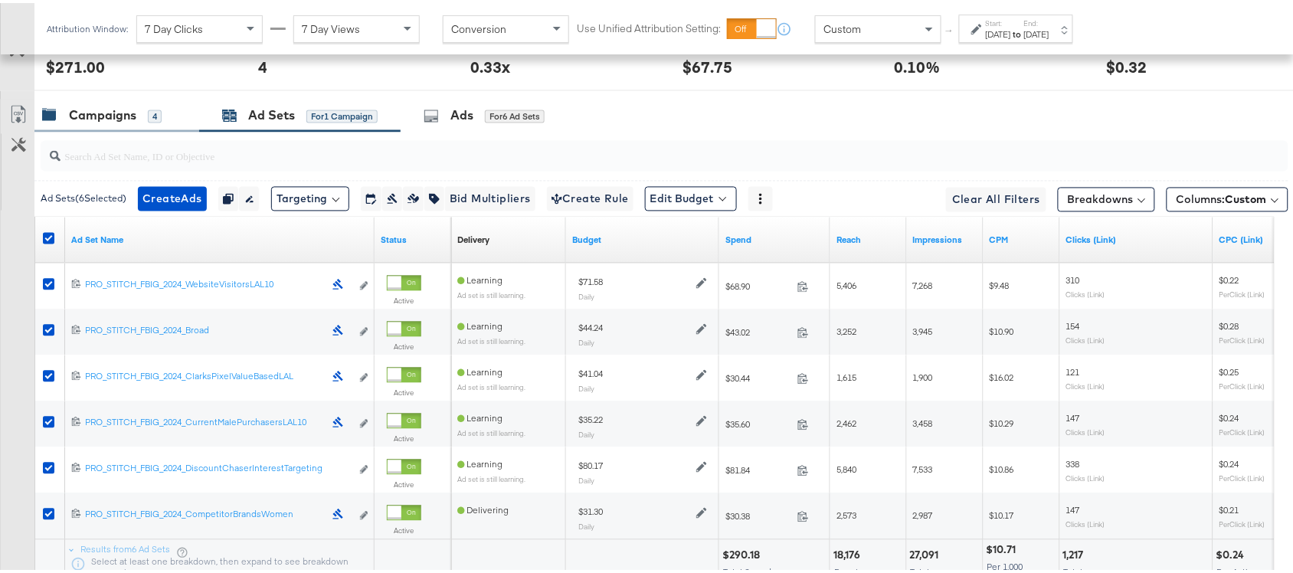
click at [106, 119] on div "Campaigns" at bounding box center [102, 113] width 67 height 18
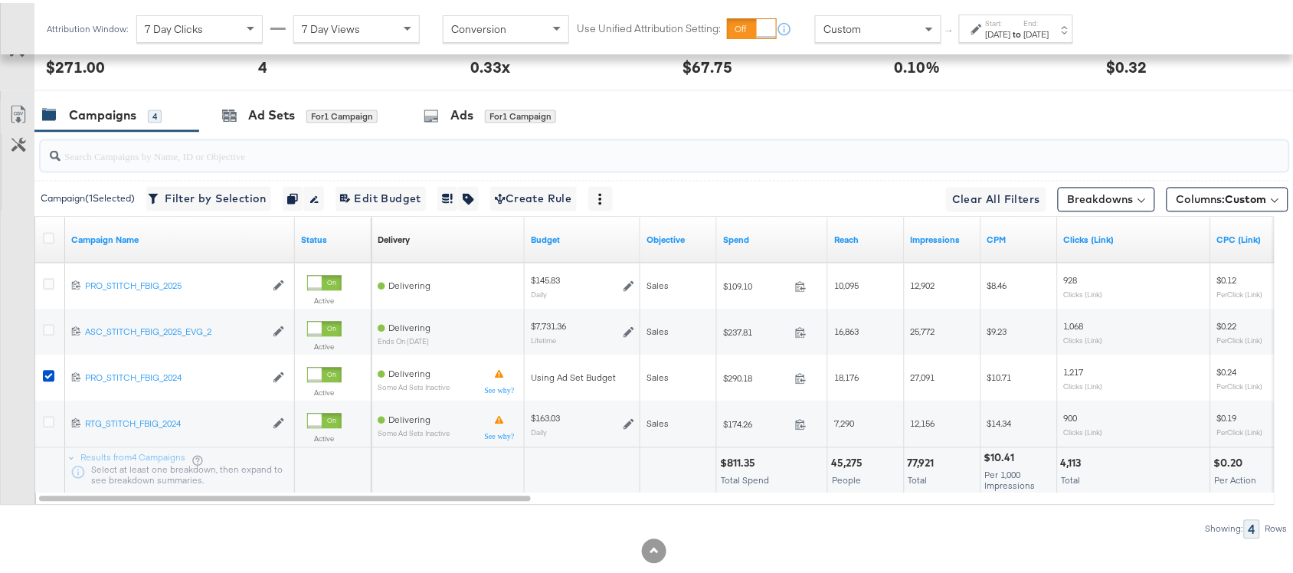
click at [284, 139] on input "search" at bounding box center [617, 147] width 1114 height 30
click at [268, 122] on div "Ad Sets" at bounding box center [271, 113] width 47 height 18
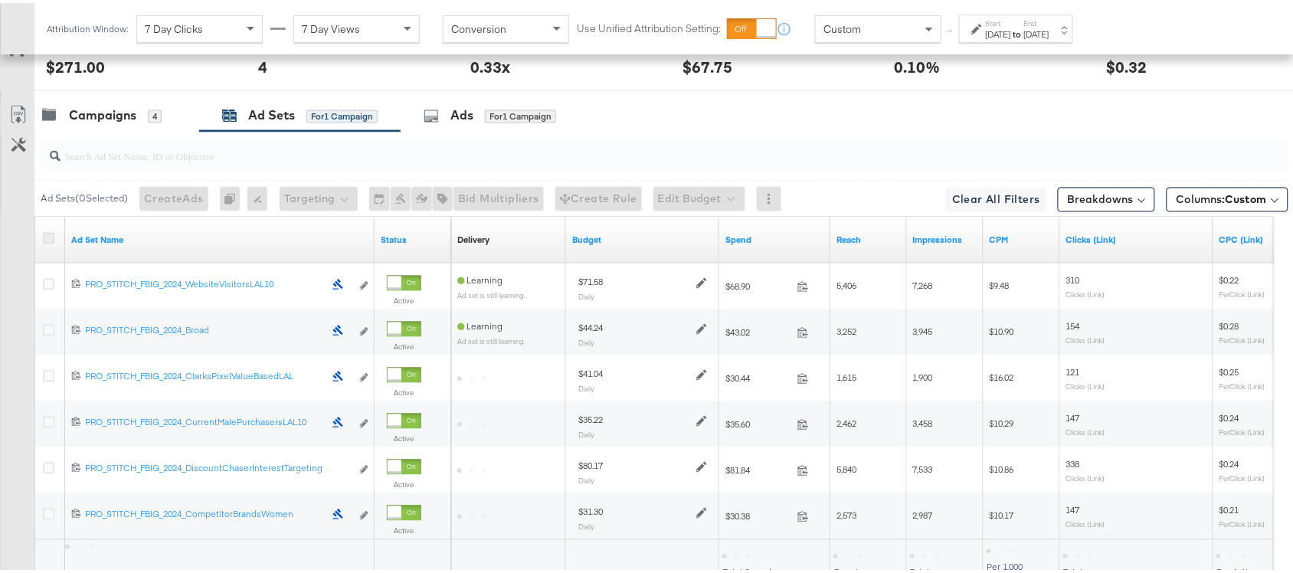
click at [46, 238] on icon at bounding box center [48, 235] width 11 height 11
click at [0, 0] on input "checkbox" at bounding box center [0, 0] width 0 height 0
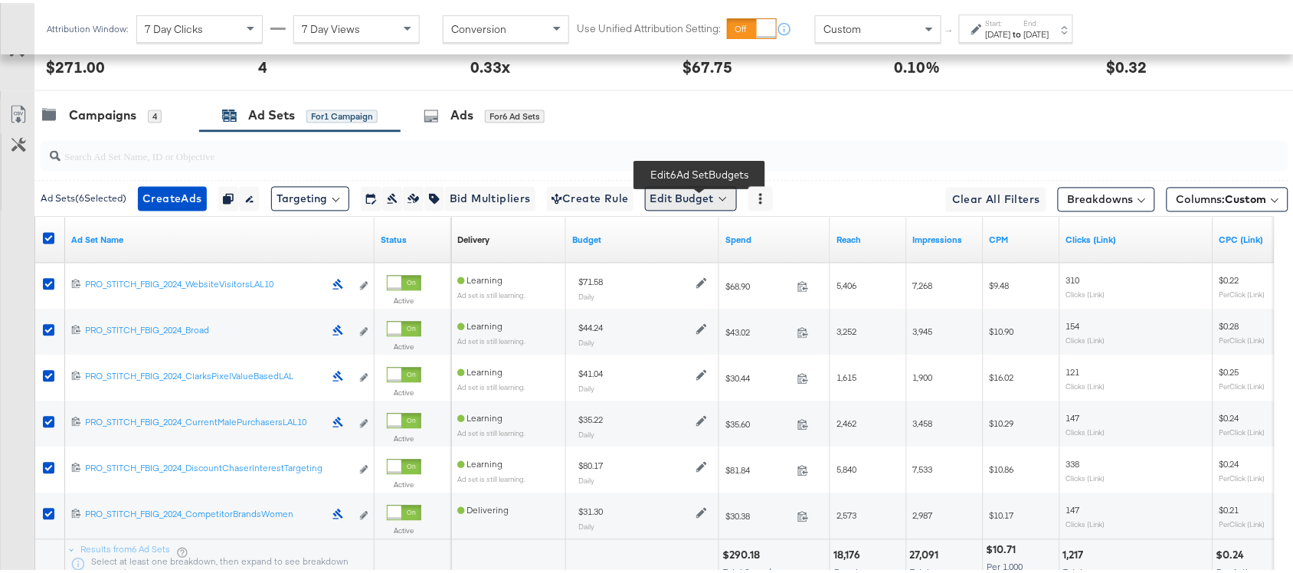
click at [694, 197] on button "Edit Budget" at bounding box center [691, 196] width 92 height 25
click at [701, 238] on span "Edit Ad Set Budget" at bounding box center [695, 236] width 87 height 20
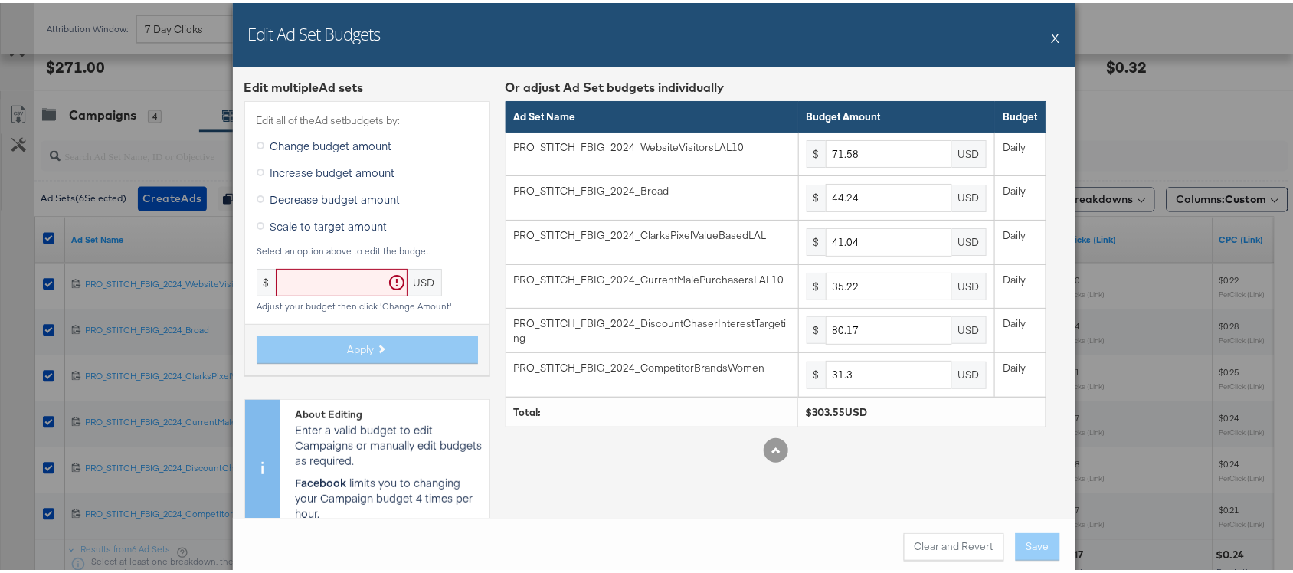
click at [333, 228] on span "Scale to target amount" at bounding box center [328, 222] width 117 height 15
click at [0, 0] on input "Scale to target amount" at bounding box center [0, 0] width 0 height 0
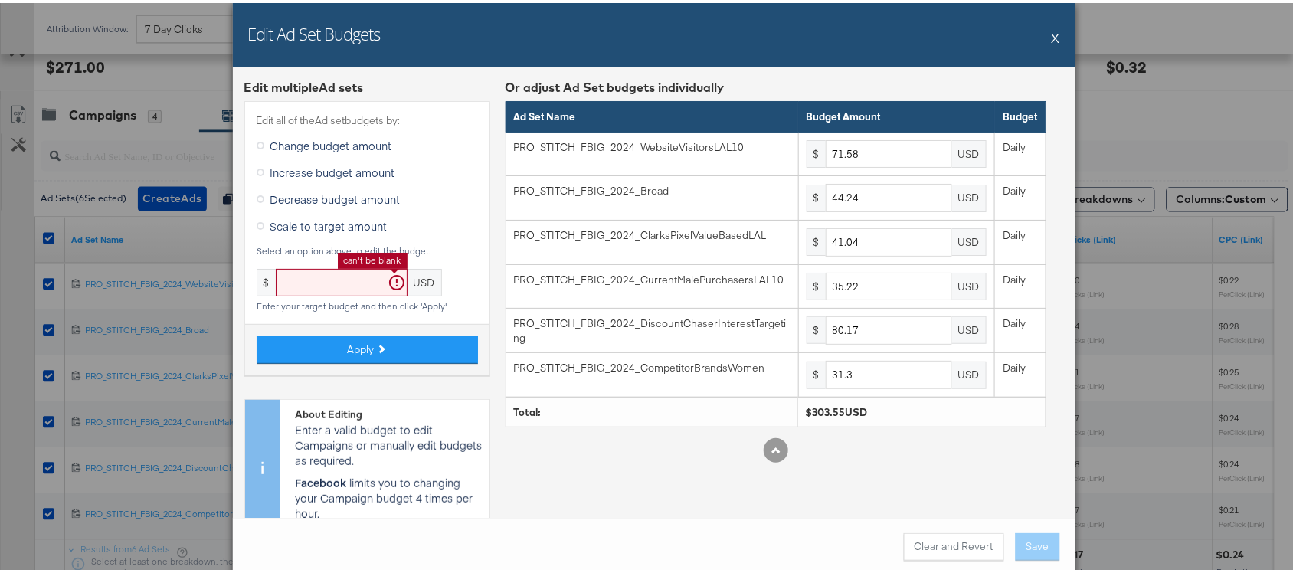
click at [319, 286] on input "text" at bounding box center [342, 280] width 132 height 28
paste input "text"
click at [311, 277] on input "text" at bounding box center [342, 280] width 132 height 28
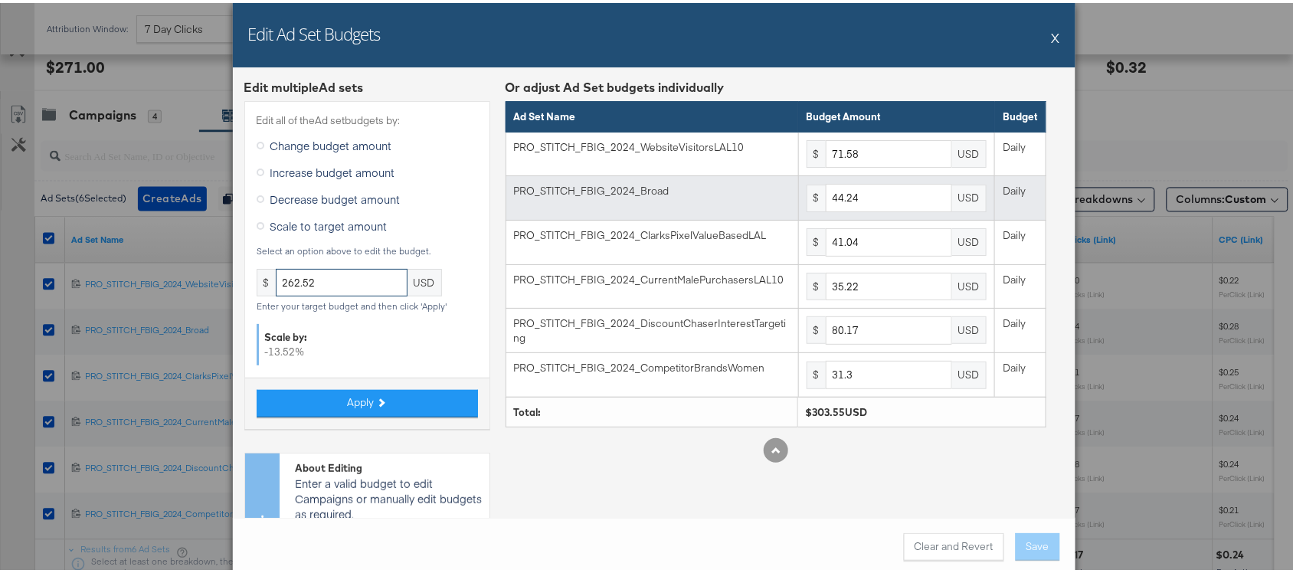
type input "262.52"
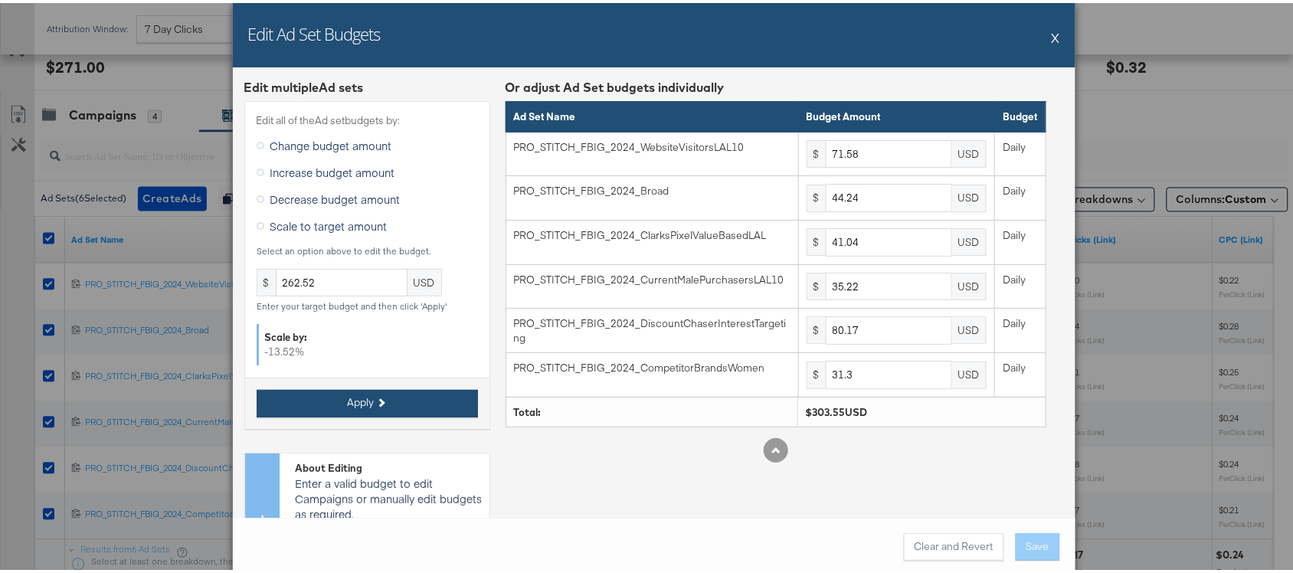
click at [371, 404] on button "Apply" at bounding box center [367, 401] width 221 height 28
type input "61.9"
type input "38.26"
type input "35.49"
type input "30.45"
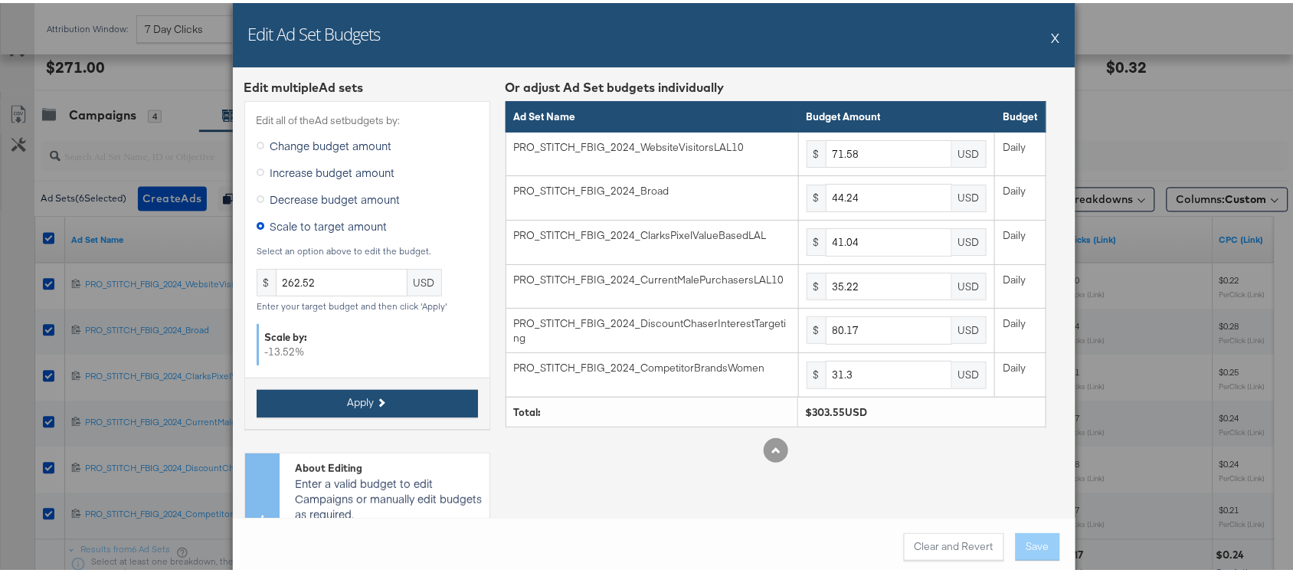
type input "69.33"
type input "27.06"
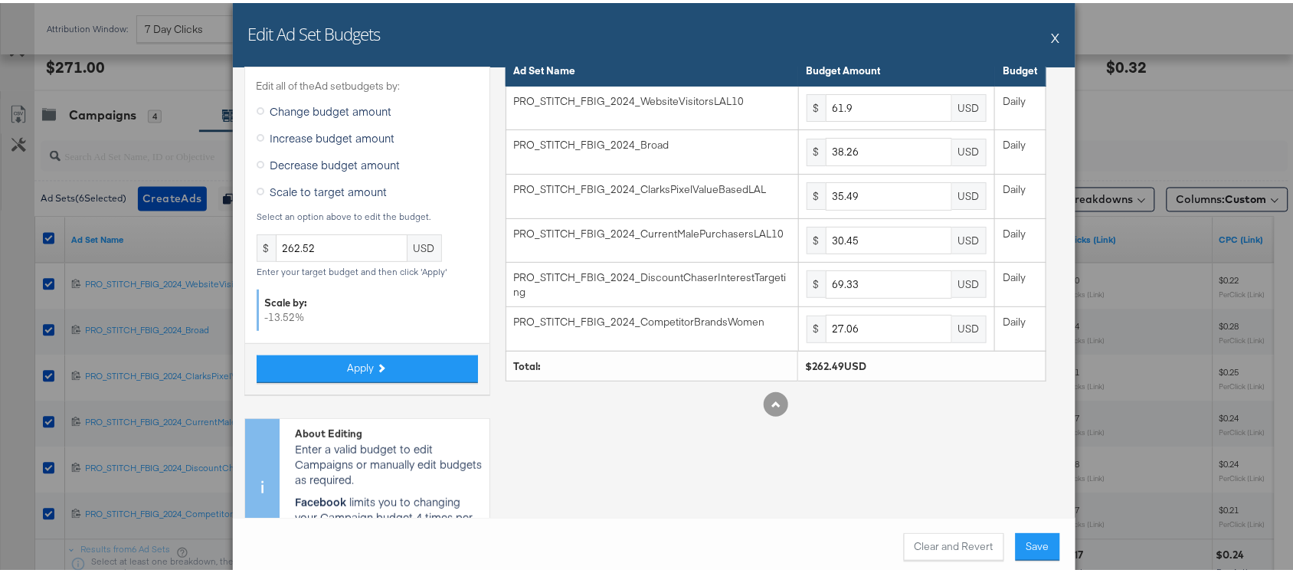
scroll to position [0, 0]
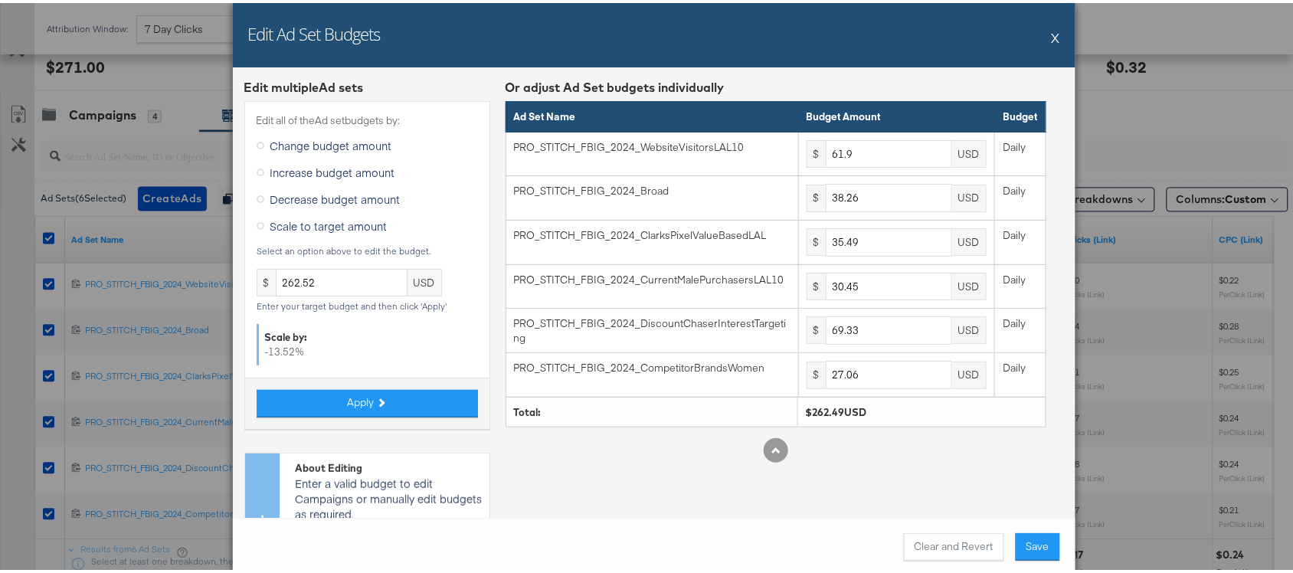
click at [1051, 33] on button "X" at bounding box center [1055, 34] width 8 height 31
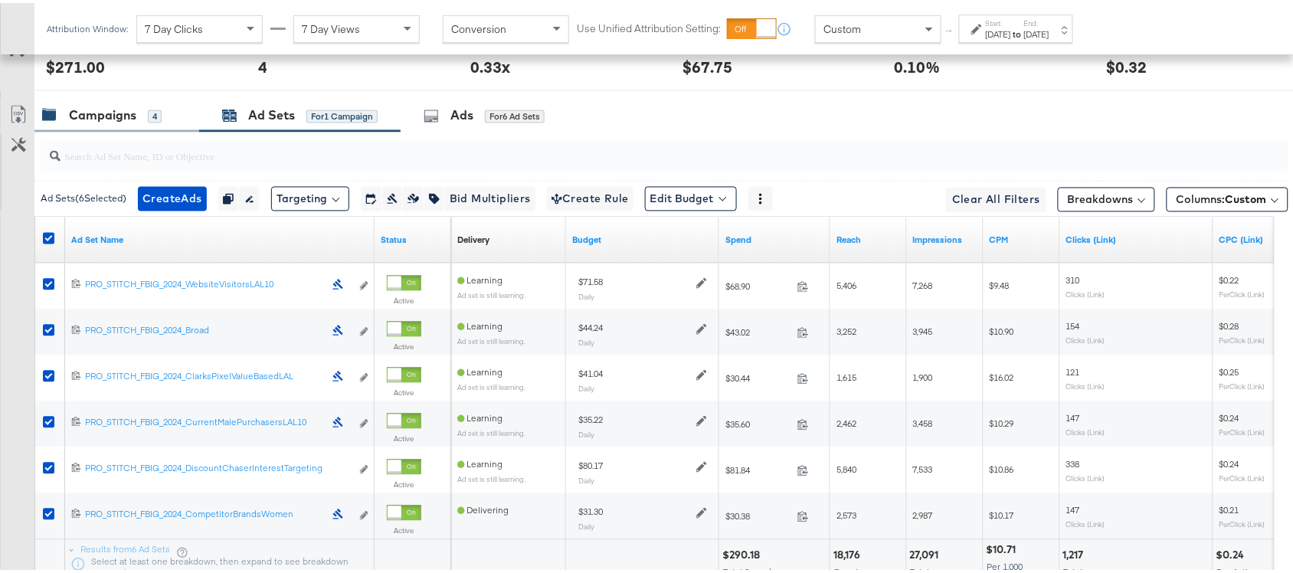
click at [98, 107] on div "Campaigns" at bounding box center [102, 113] width 67 height 18
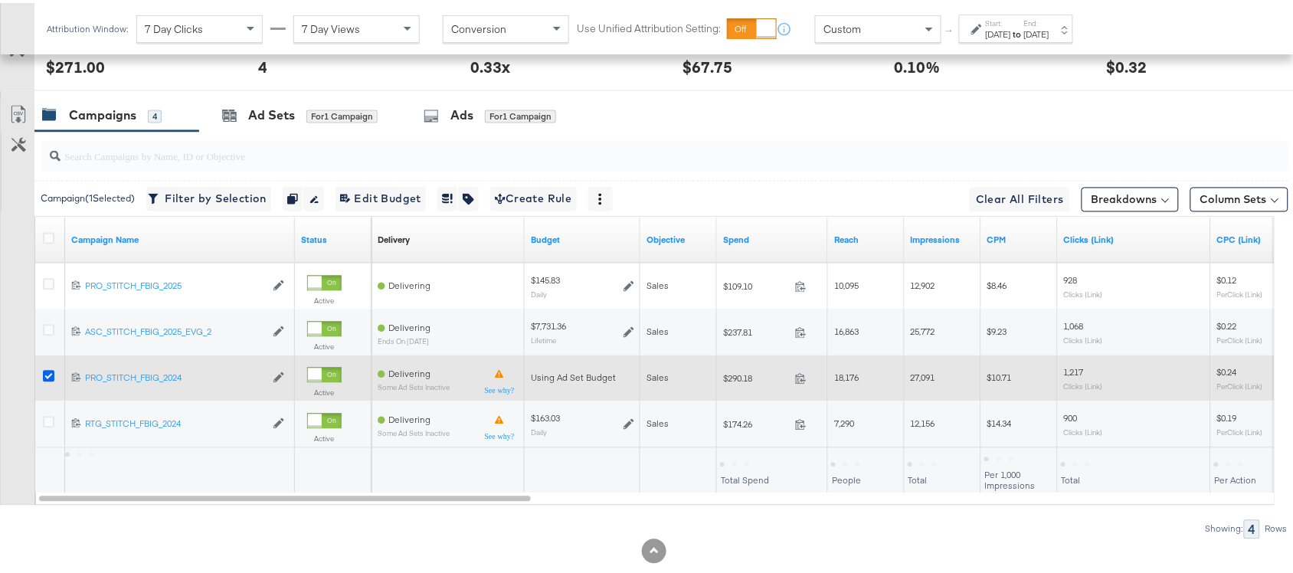
click at [44, 379] on icon at bounding box center [48, 373] width 11 height 11
click at [0, 0] on input "checkbox" at bounding box center [0, 0] width 0 height 0
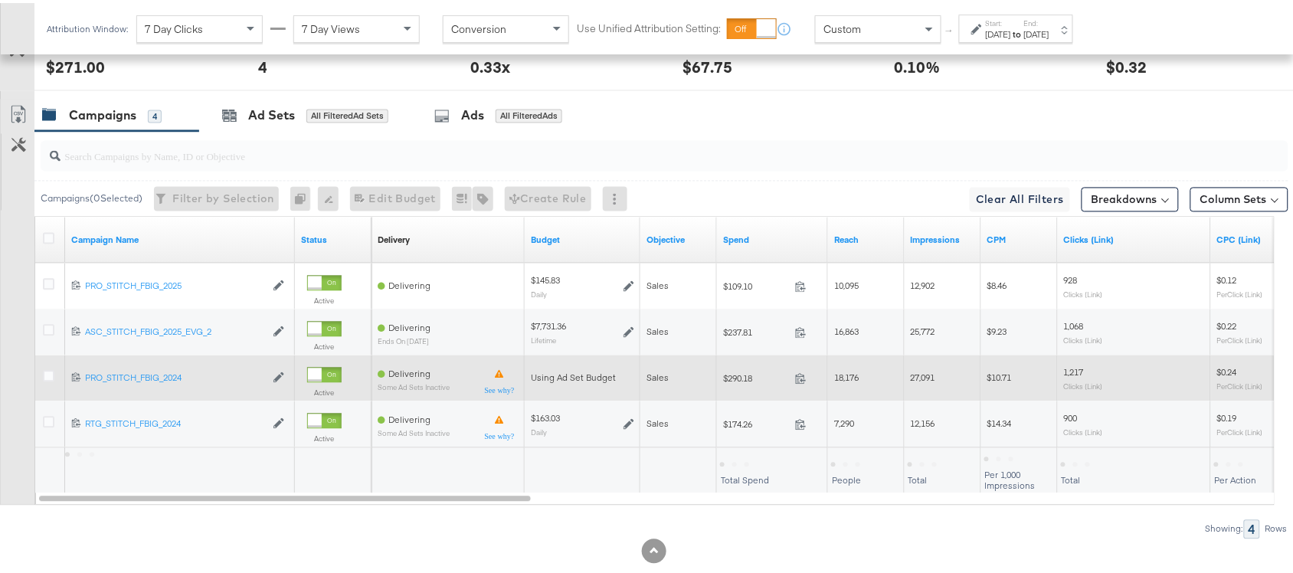
scroll to position [844, 0]
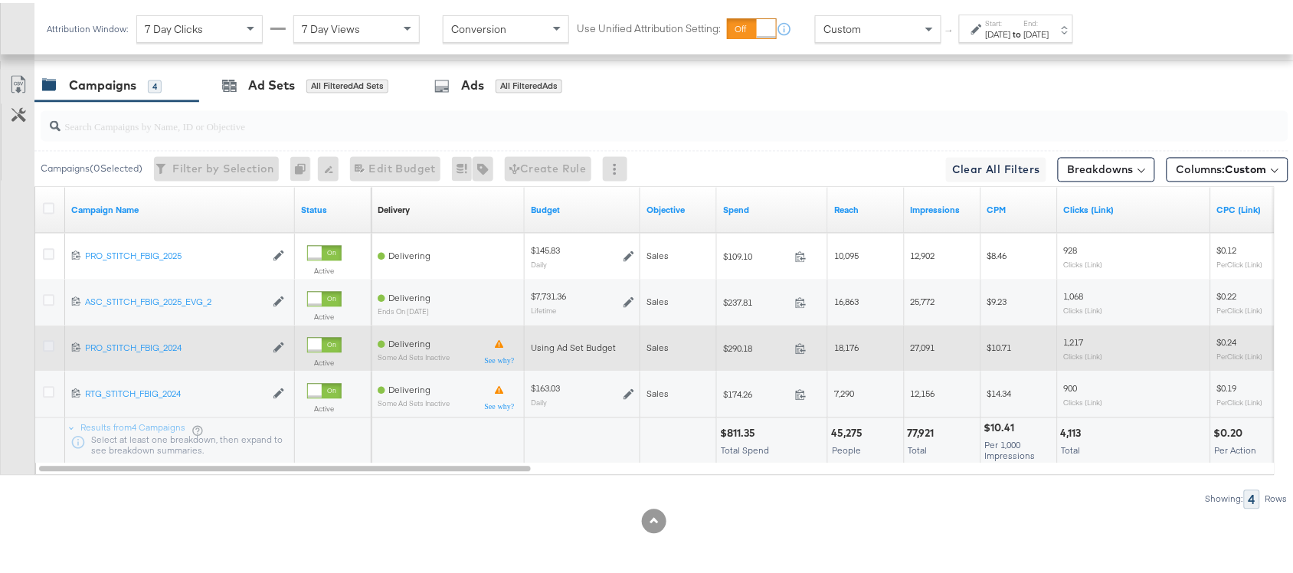
click at [48, 338] on icon at bounding box center [48, 343] width 11 height 11
click at [0, 0] on input "checkbox" at bounding box center [0, 0] width 0 height 0
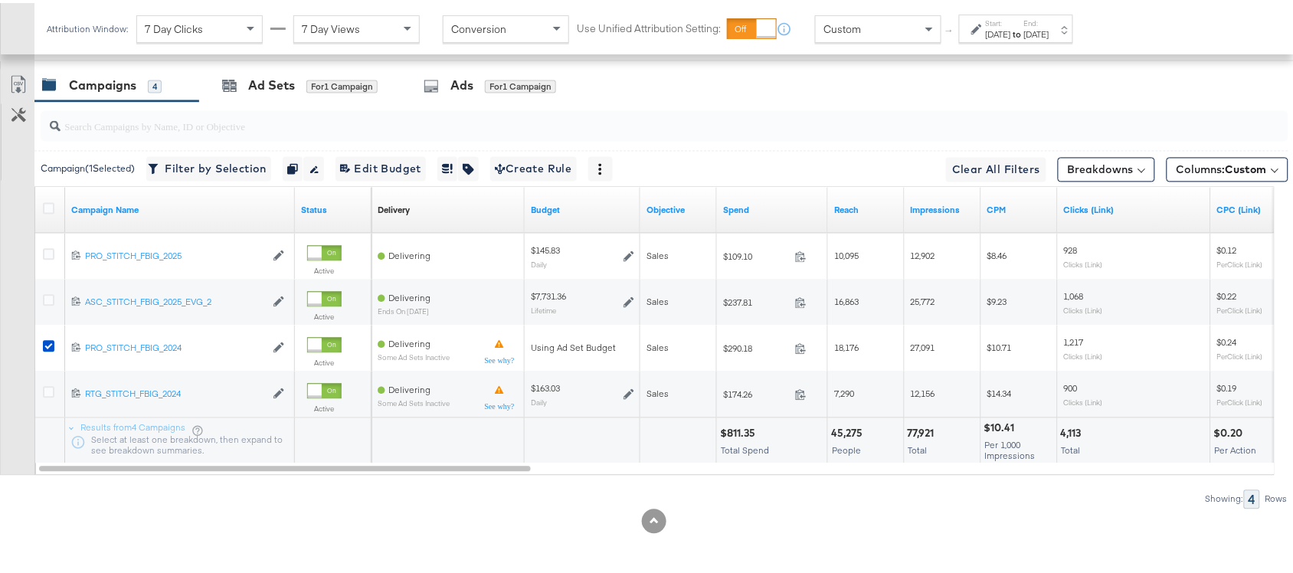
scroll to position [0, 0]
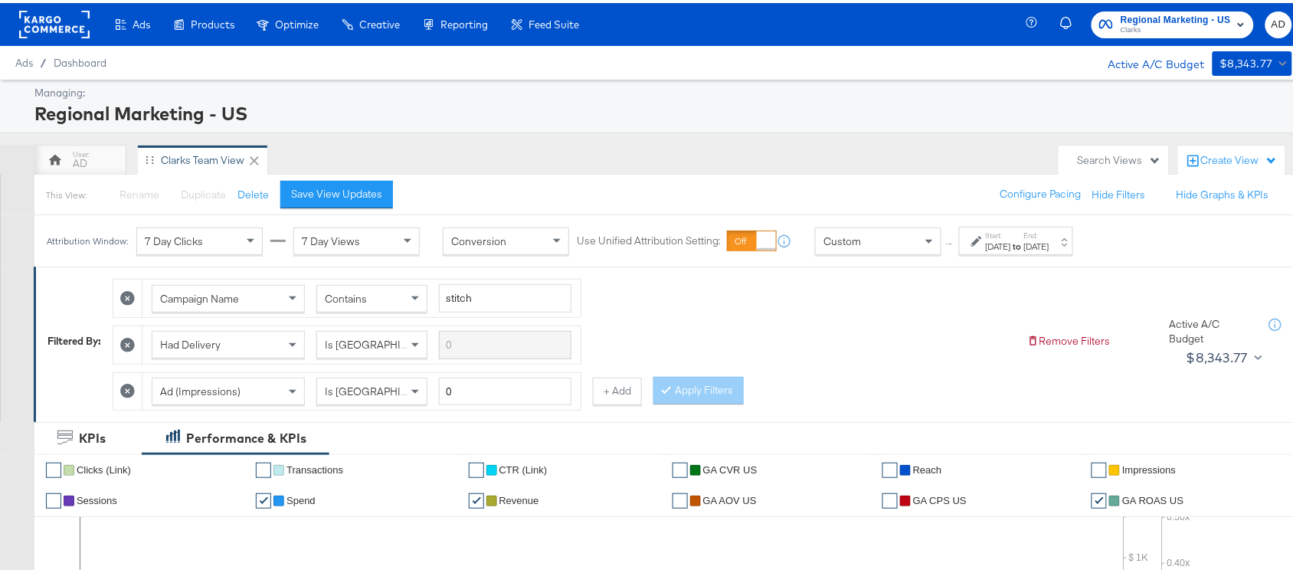
click at [1150, 36] on div "Regional Marketing - US Clarks AD" at bounding box center [1170, 21] width 276 height 43
click at [1184, 25] on span "Clarks" at bounding box center [1175, 27] width 110 height 12
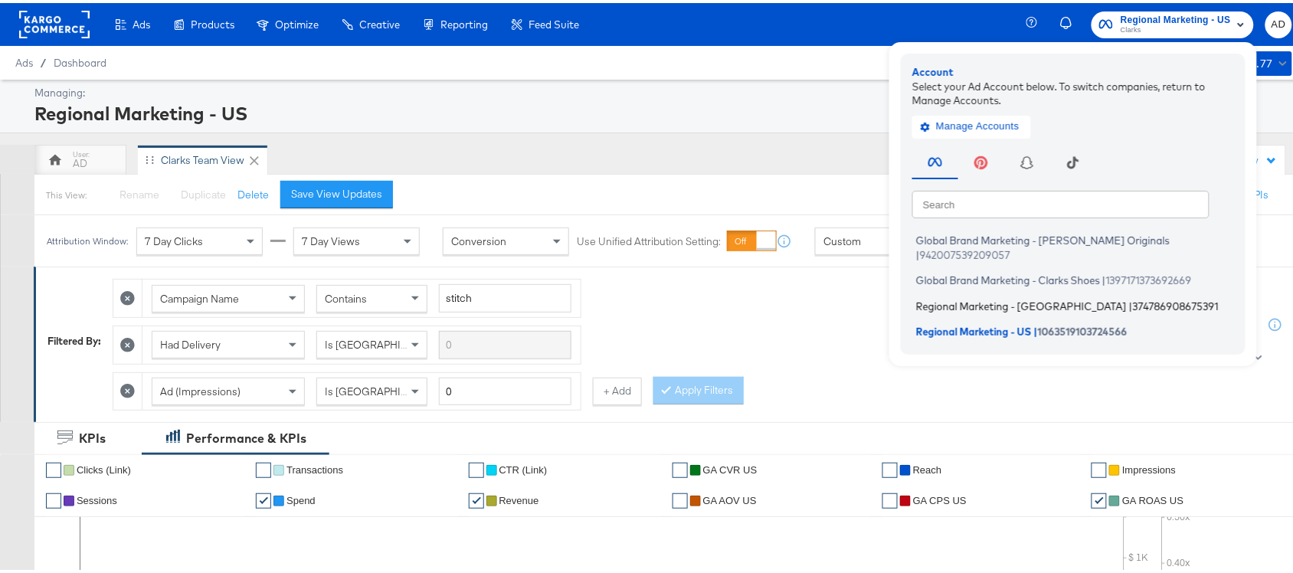
click at [950, 296] on span "Regional Marketing - [GEOGRAPHIC_DATA]" at bounding box center [1021, 302] width 211 height 12
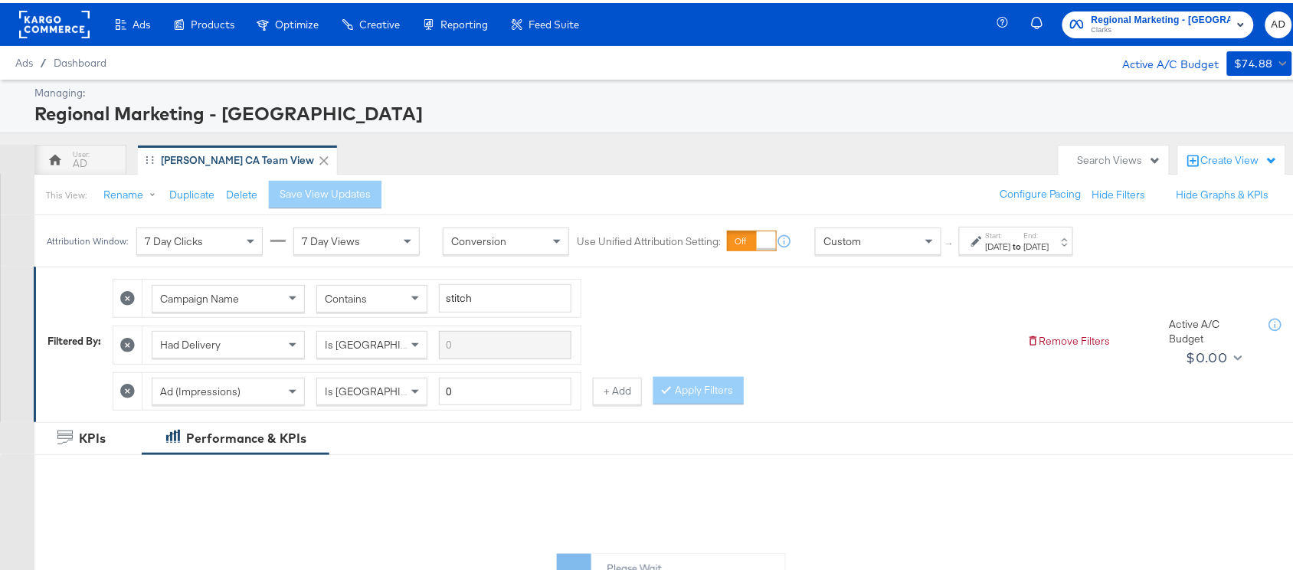
click at [1049, 240] on div "[DATE]" at bounding box center [1036, 243] width 25 height 12
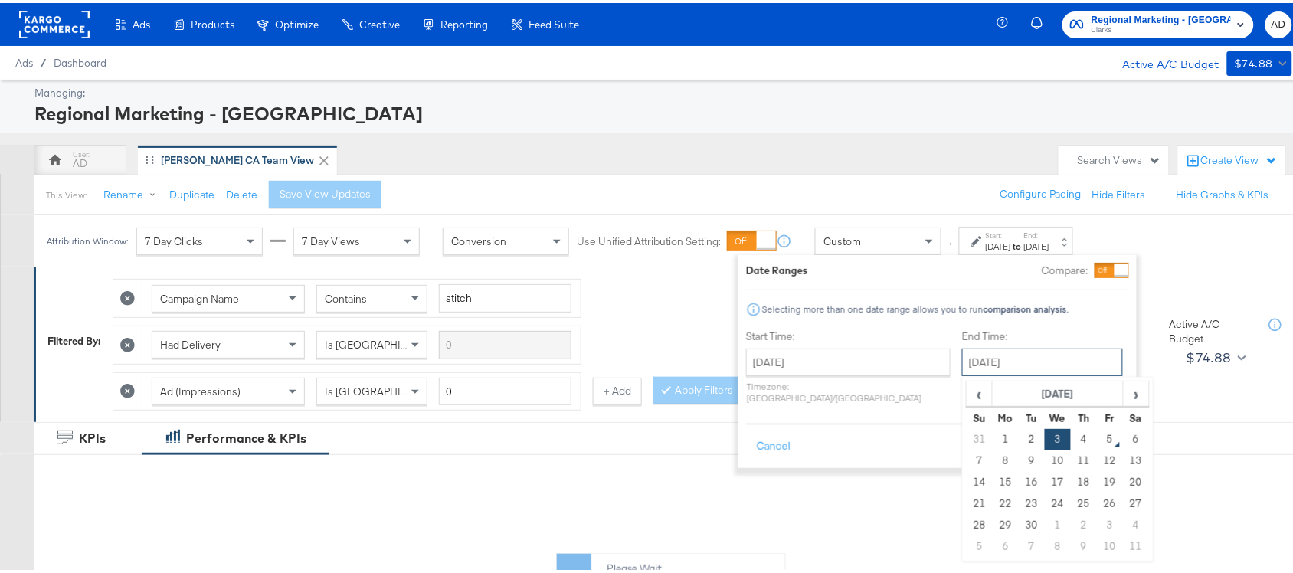
click at [996, 358] on input "[DATE]" at bounding box center [1042, 359] width 161 height 28
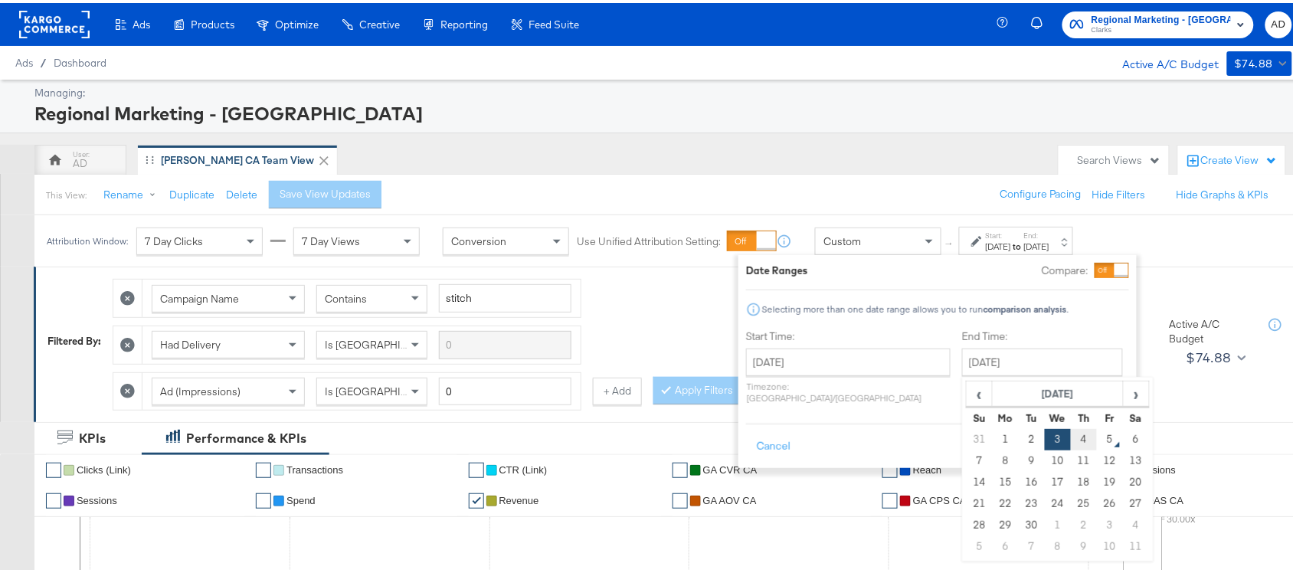
click at [1071, 437] on td "4" at bounding box center [1084, 436] width 26 height 21
type input "[DATE]"
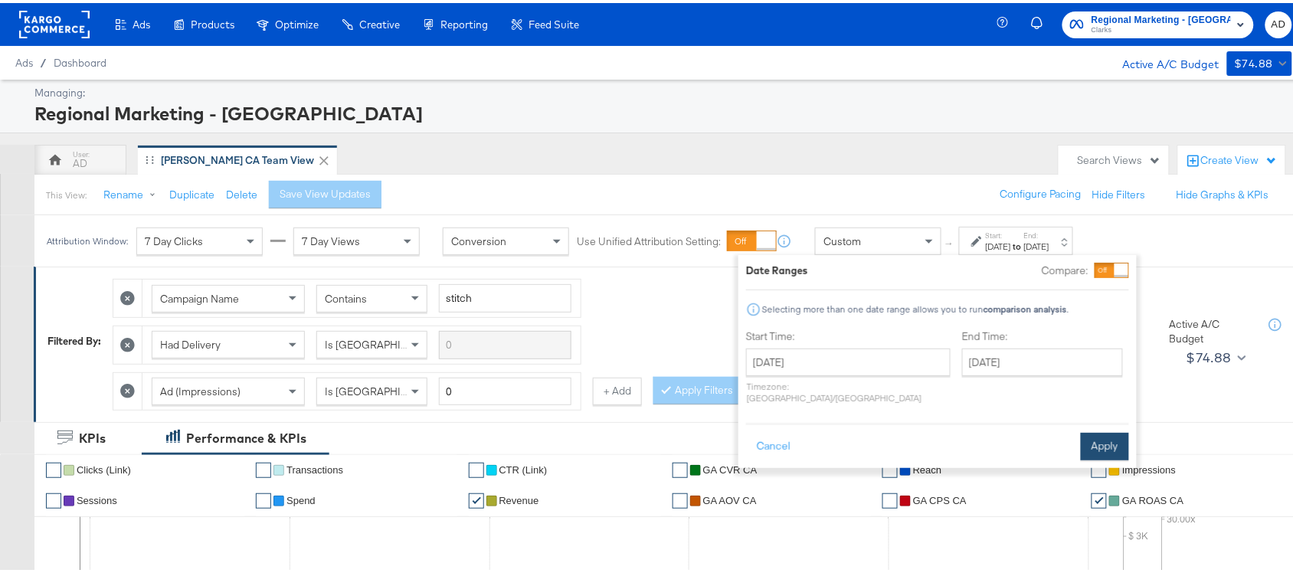
click at [1109, 430] on button "Apply" at bounding box center [1105, 444] width 48 height 28
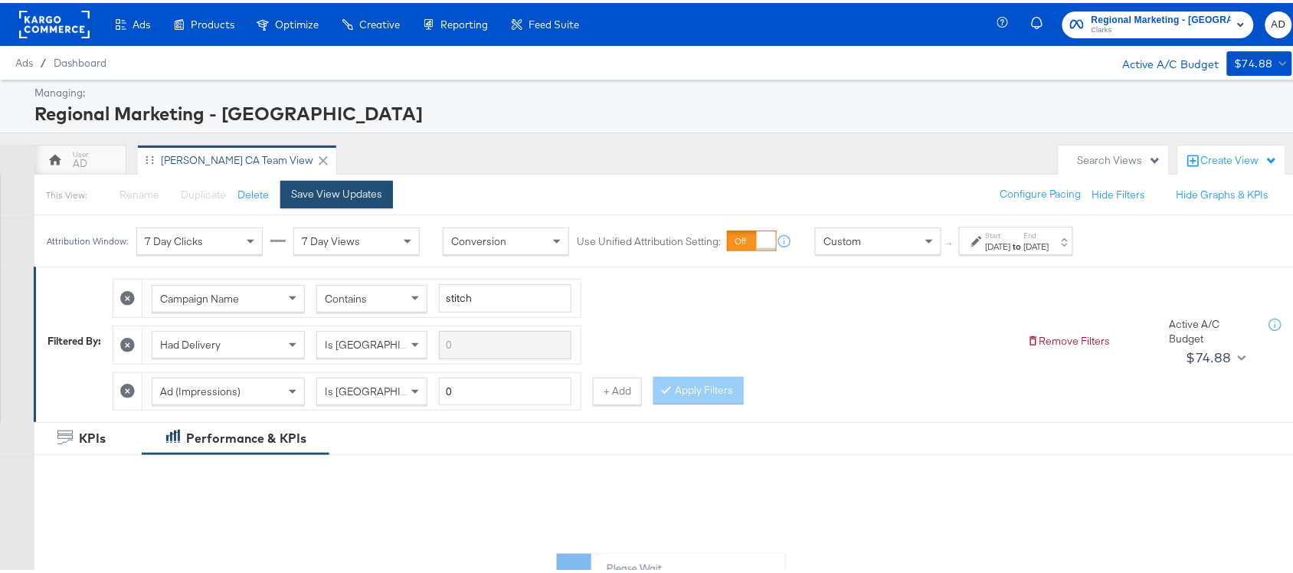
click at [318, 199] on button "Save View Updates" at bounding box center [336, 192] width 113 height 28
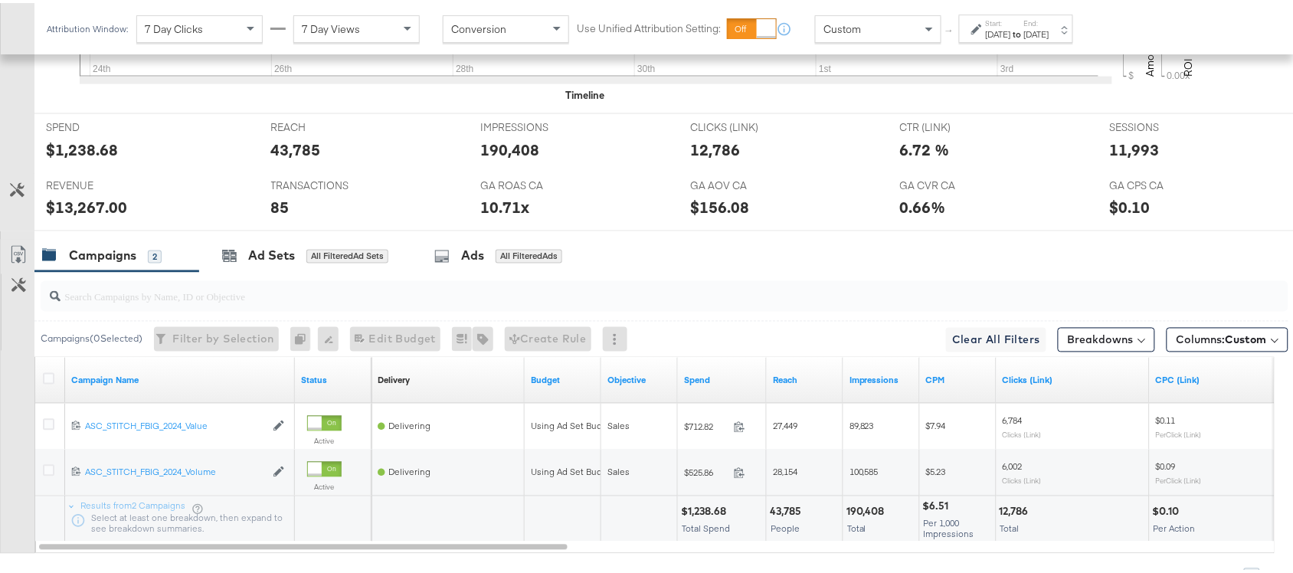
scroll to position [752, 0]
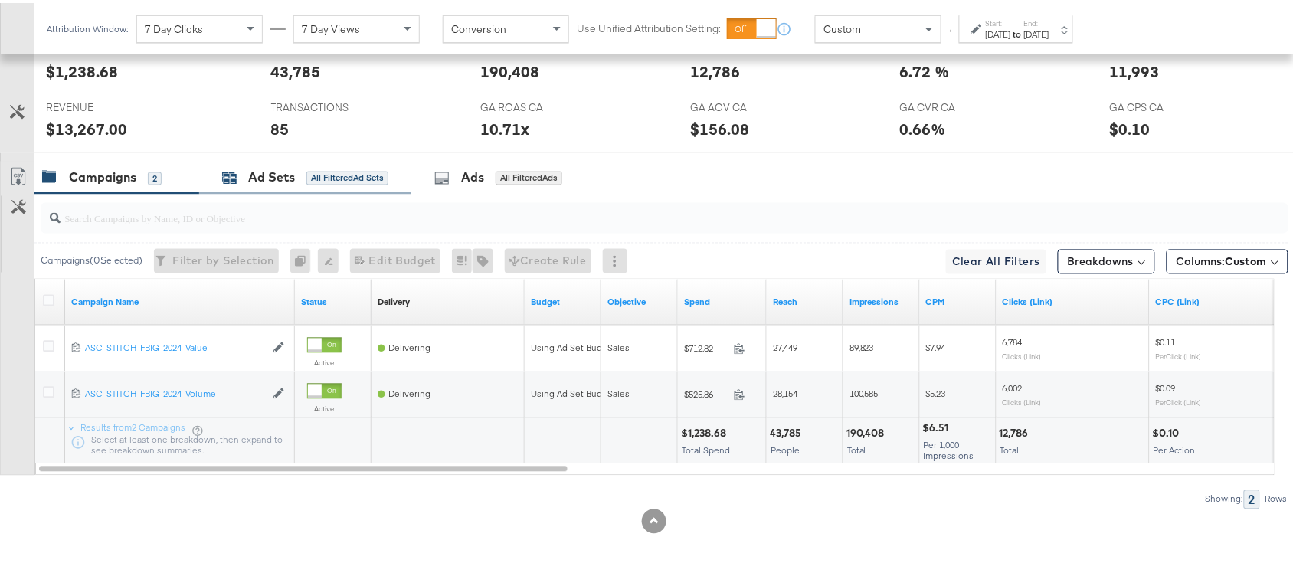
click at [264, 177] on div "Ad Sets" at bounding box center [271, 175] width 47 height 18
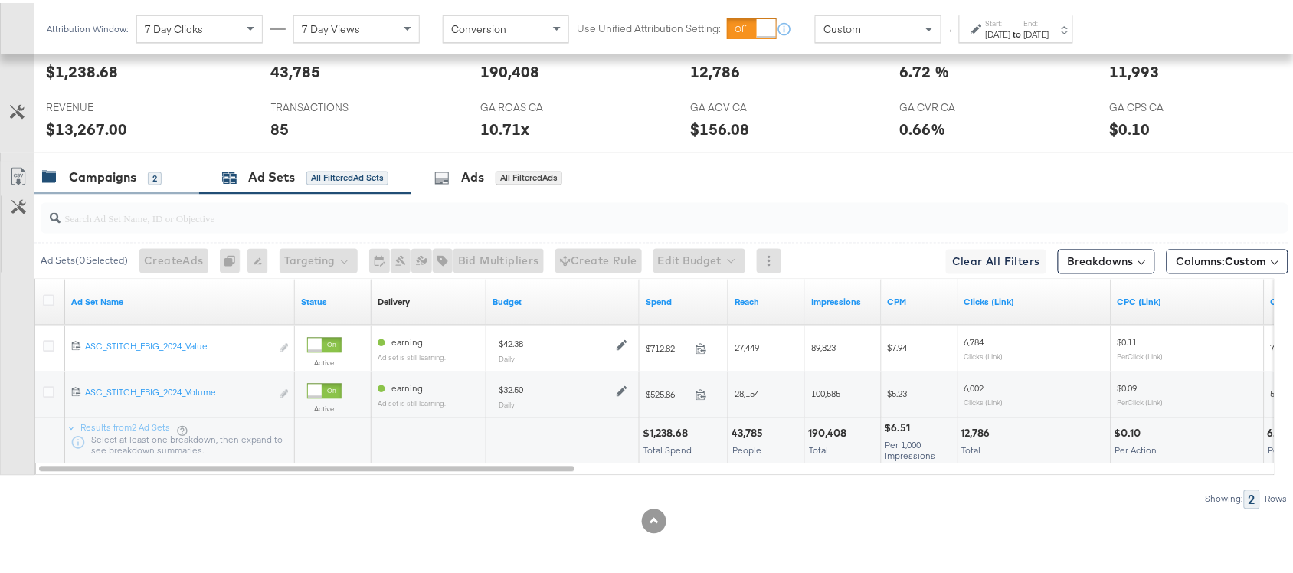
click at [103, 171] on div "Campaigns" at bounding box center [102, 175] width 67 height 18
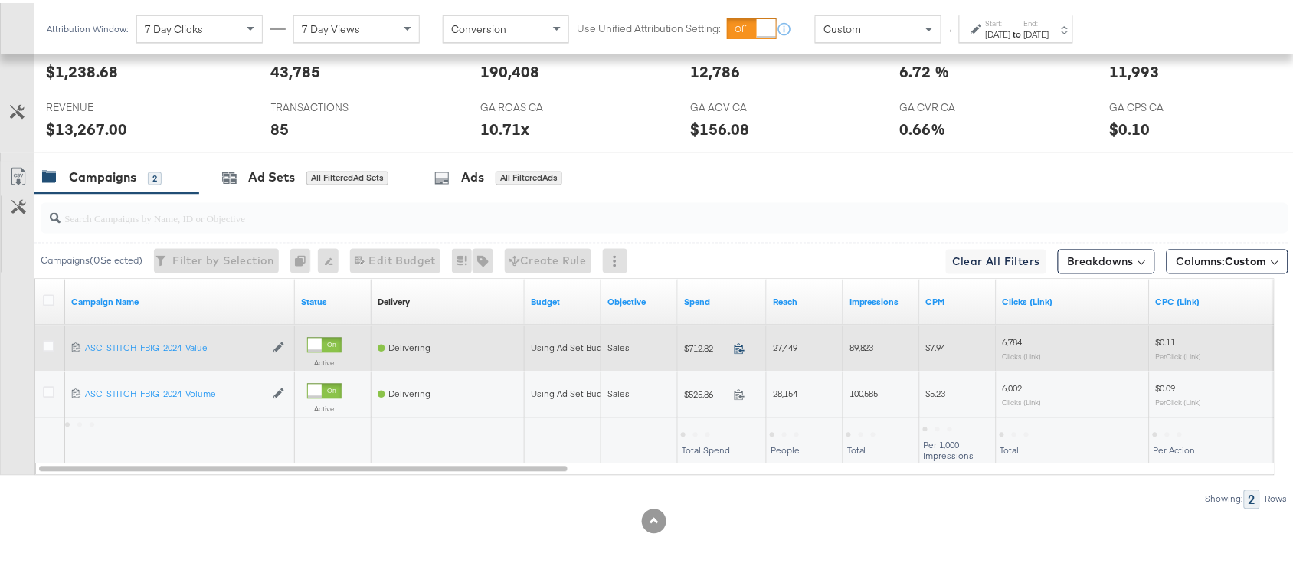
click at [744, 349] on icon at bounding box center [739, 345] width 11 height 11
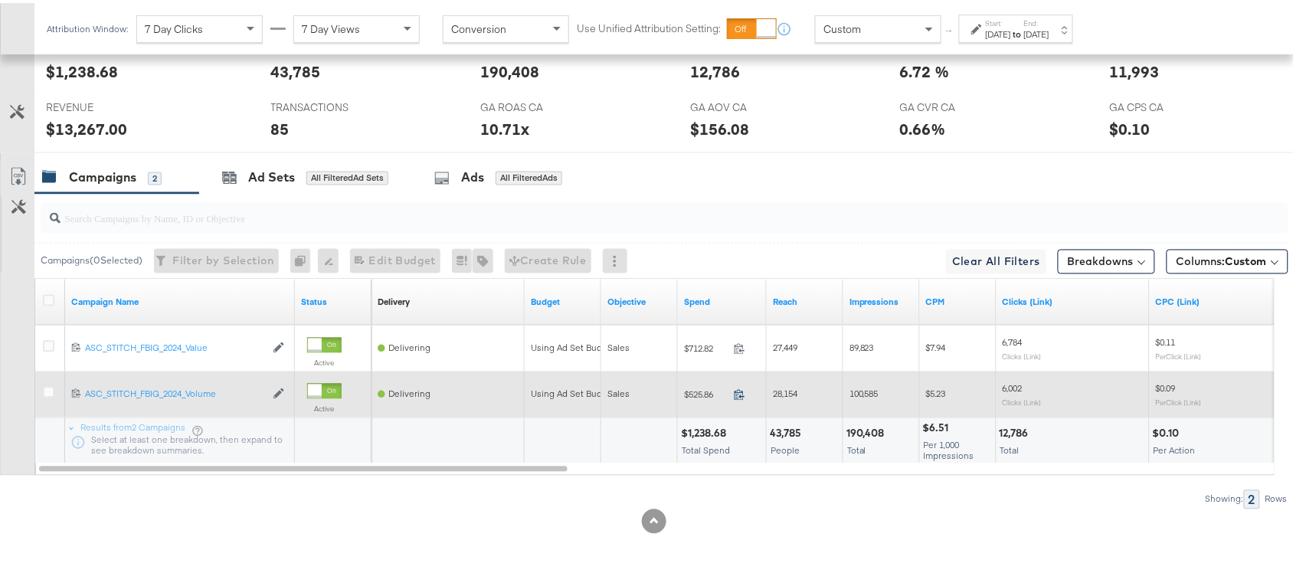
click at [741, 388] on icon at bounding box center [739, 391] width 11 height 11
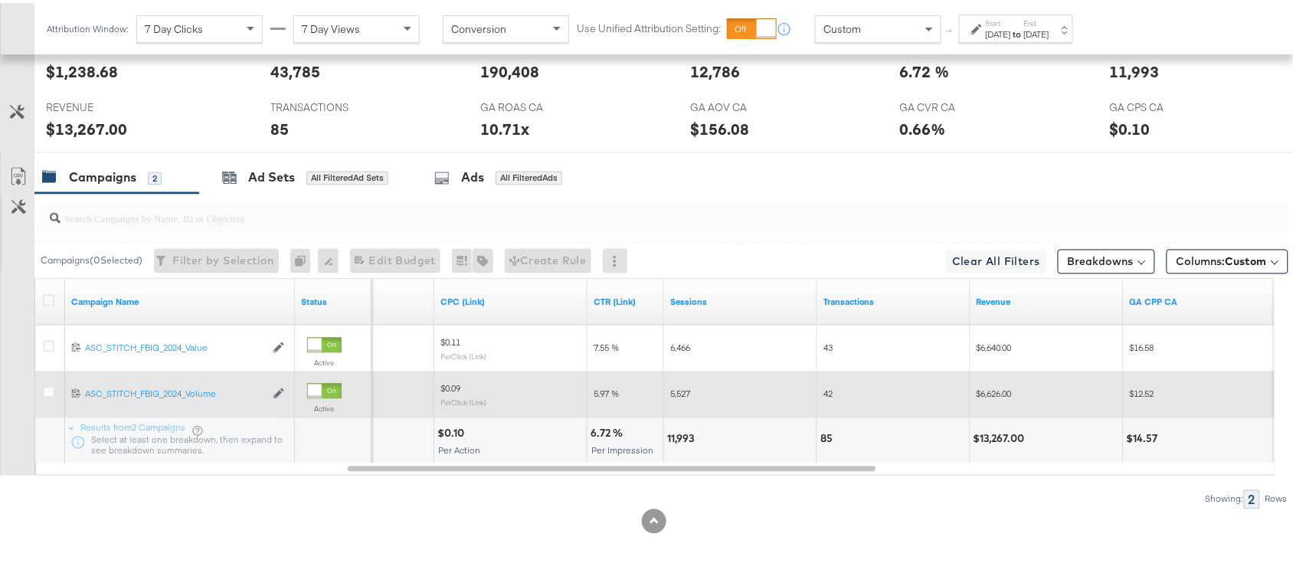
click at [674, 437] on div "11,993" at bounding box center [682, 436] width 31 height 15
copy div "11,993"
click at [674, 437] on div "11,993" at bounding box center [682, 436] width 31 height 15
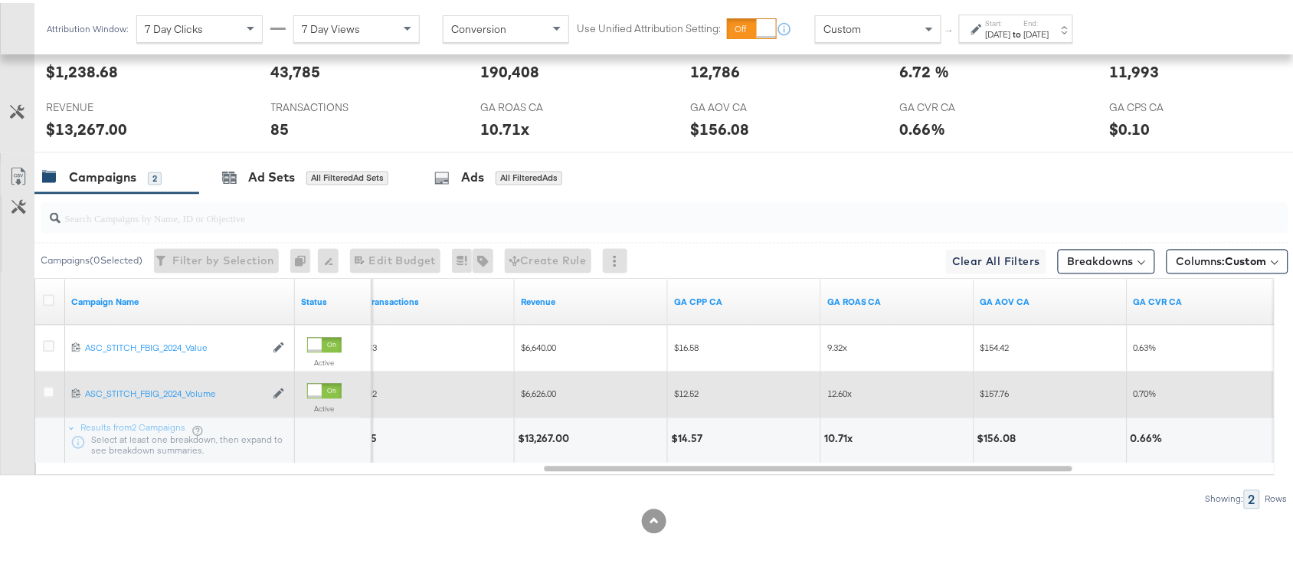
click at [538, 426] on div "$13,267.00" at bounding box center [591, 438] width 152 height 46
copy div "13,267.00"
click at [538, 426] on div "$13,267.00" at bounding box center [591, 438] width 152 height 46
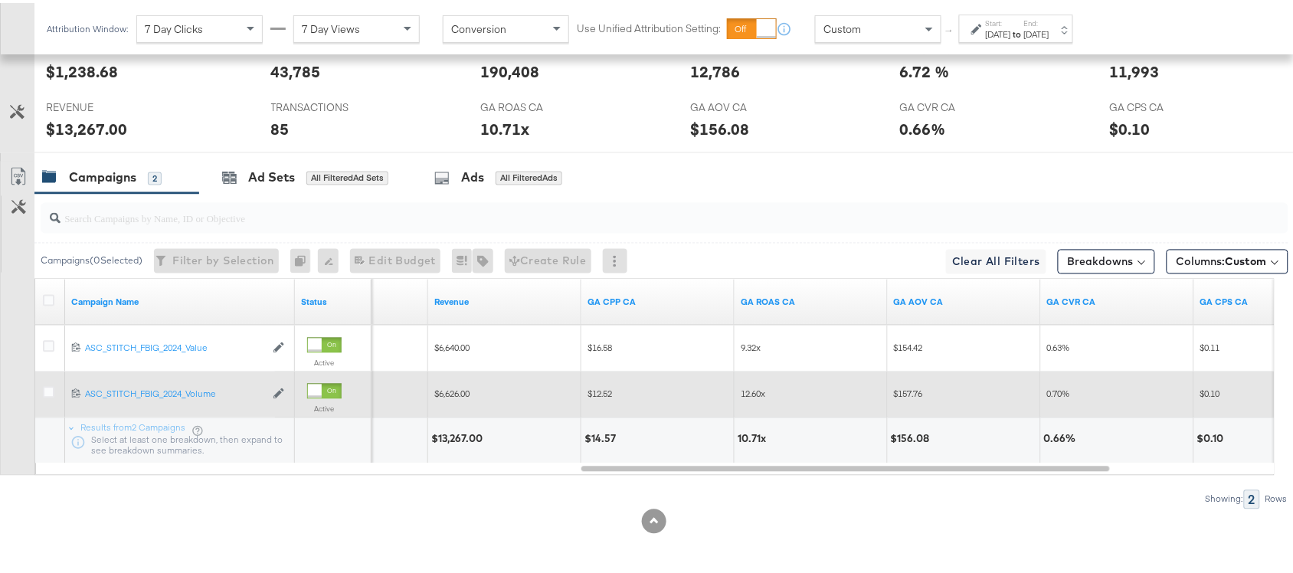
click at [739, 434] on div "10.71x" at bounding box center [753, 436] width 33 height 15
copy div "10.71"
click at [1049, 32] on div "[DATE]" at bounding box center [1036, 31] width 25 height 12
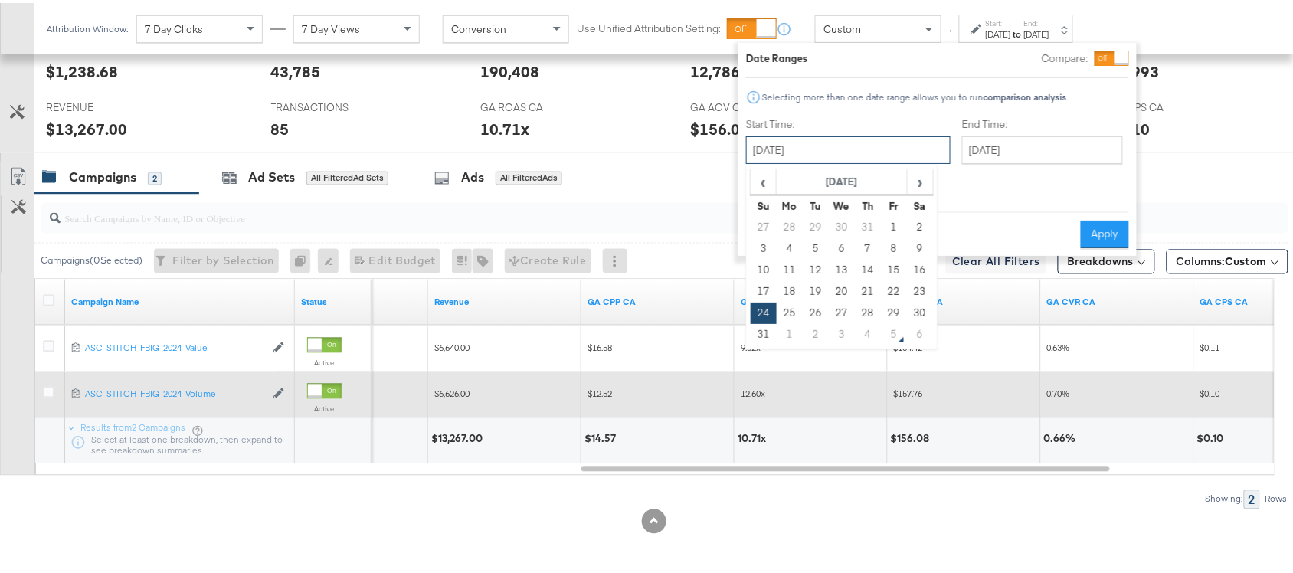
click at [832, 146] on input "[DATE]" at bounding box center [848, 147] width 204 height 28
click at [836, 328] on td "3" at bounding box center [842, 331] width 26 height 21
type input "[DATE]"
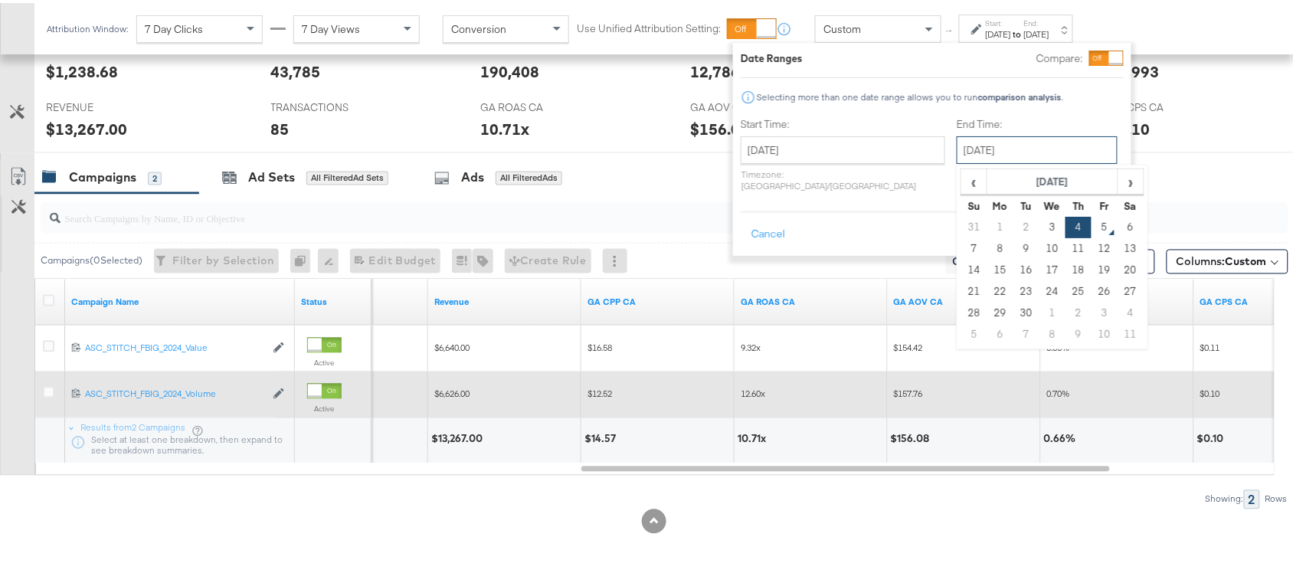
click at [994, 136] on input "[DATE]" at bounding box center [1036, 147] width 161 height 28
click at [1039, 220] on td "3" at bounding box center [1052, 224] width 26 height 21
type input "[DATE]"
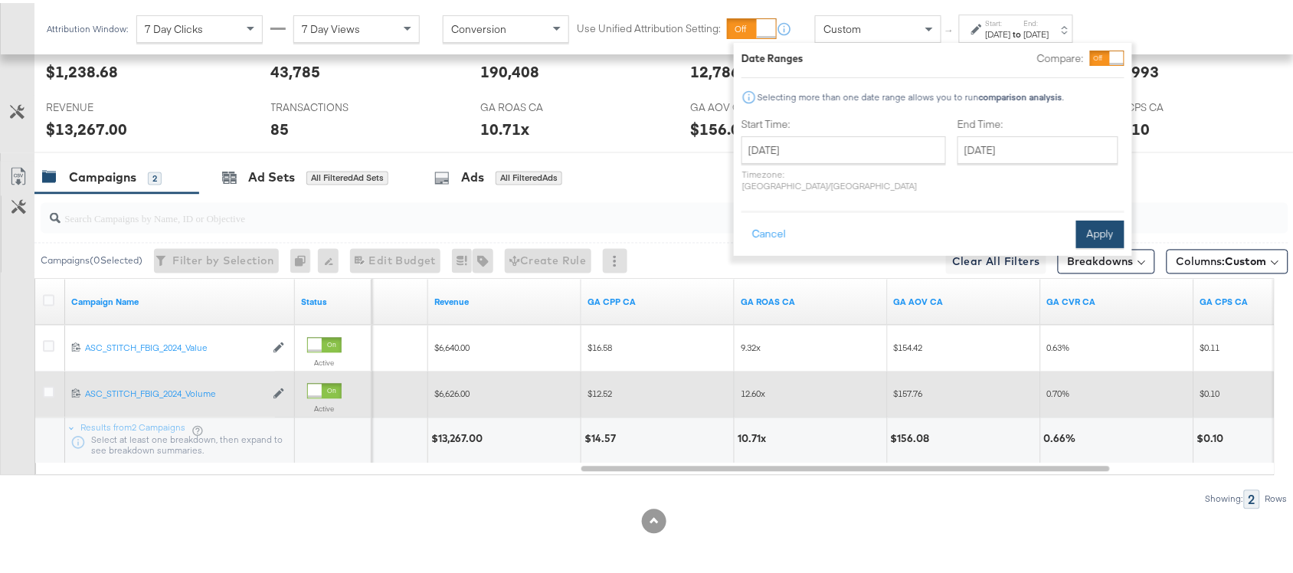
click at [1104, 217] on button "Apply" at bounding box center [1100, 231] width 48 height 28
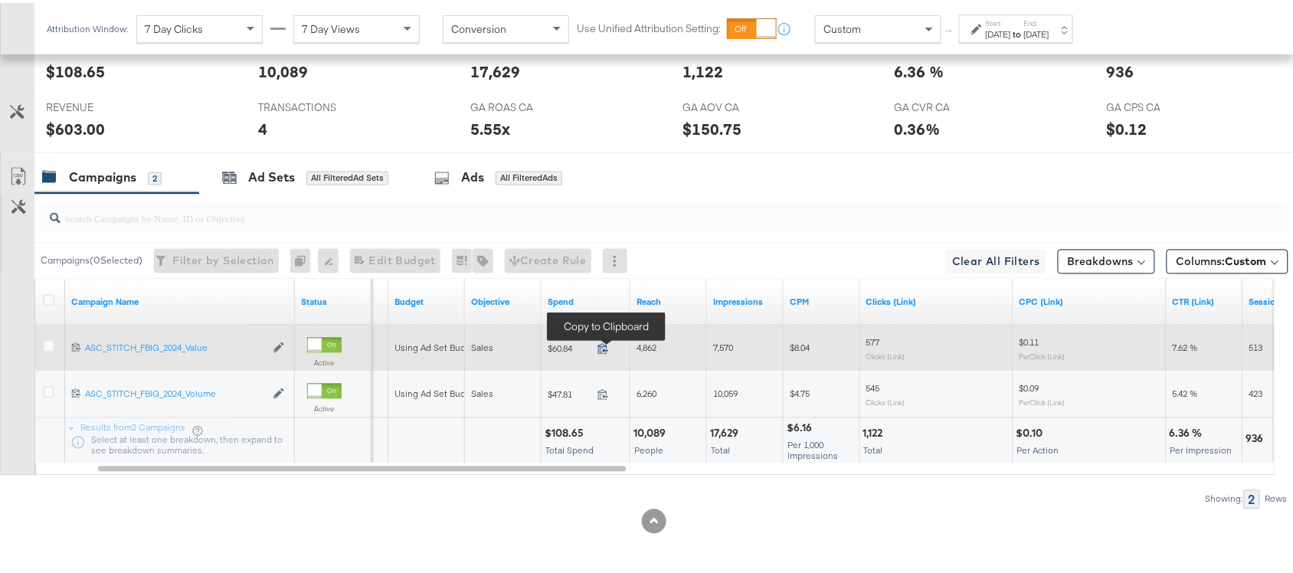
click at [600, 343] on icon at bounding box center [603, 346] width 10 height 11
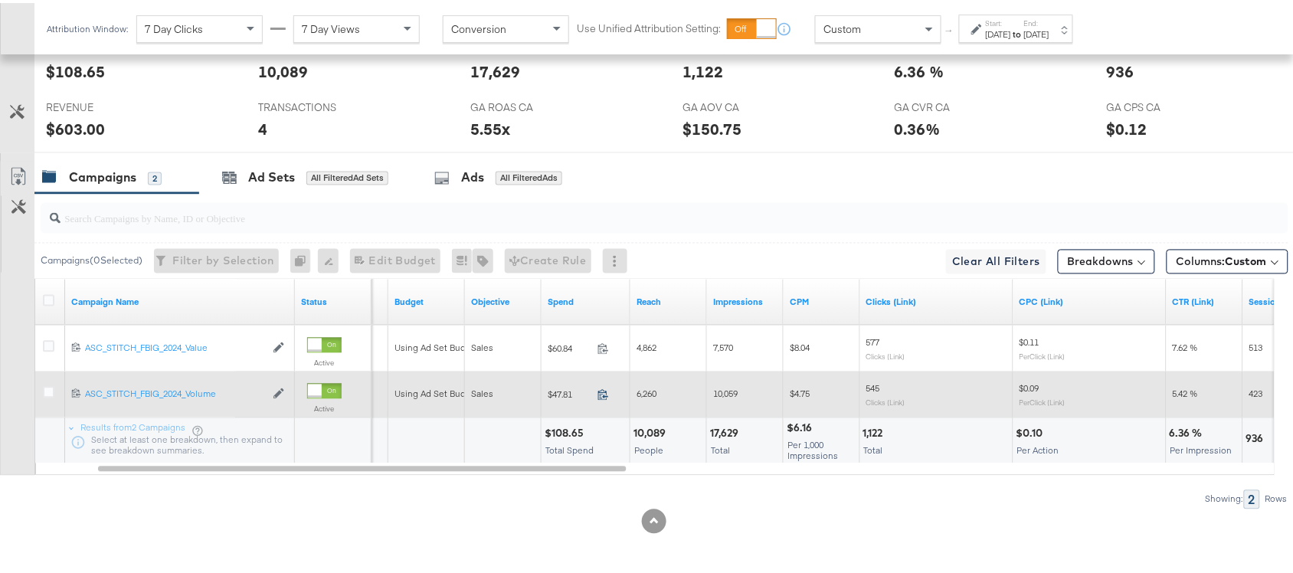
click at [602, 389] on icon at bounding box center [602, 391] width 11 height 11
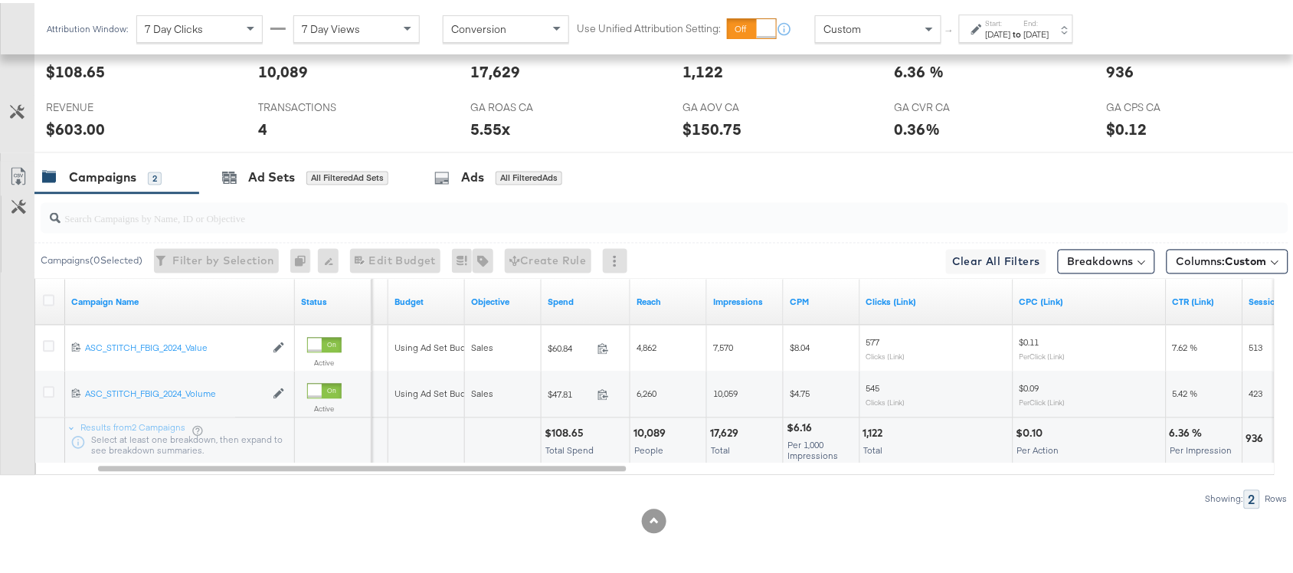
click at [564, 431] on div "$108.65" at bounding box center [566, 430] width 44 height 15
copy div "108.65"
click at [564, 431] on div "$108.65" at bounding box center [566, 430] width 44 height 15
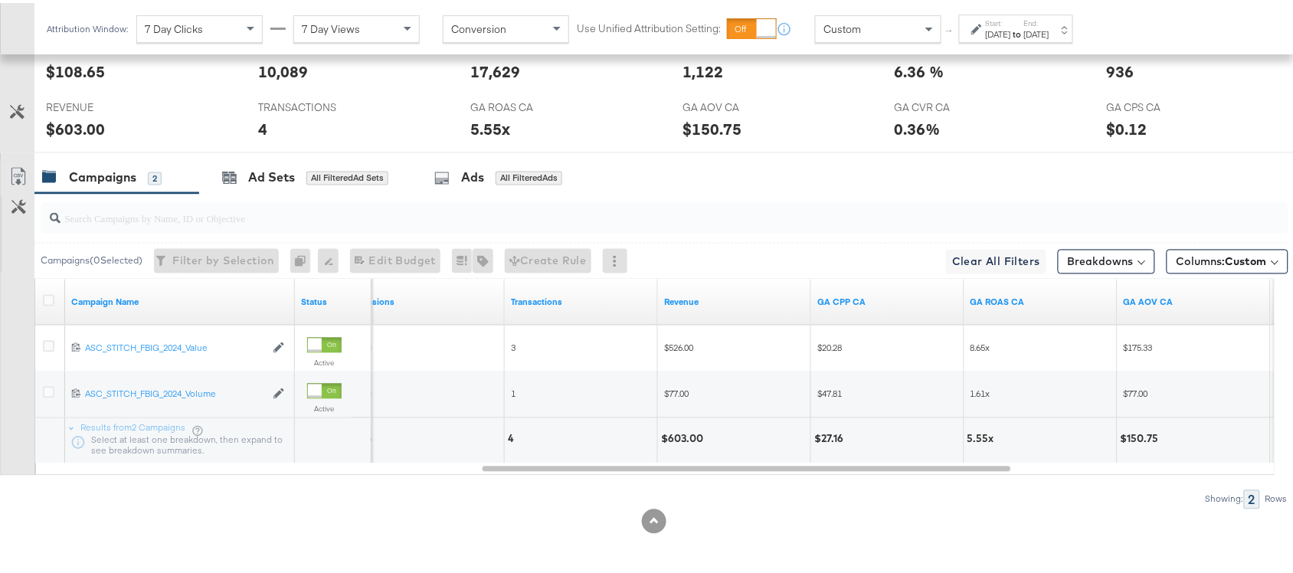
click at [685, 440] on div "$603.00" at bounding box center [684, 436] width 47 height 15
copy div "603.00"
click at [1007, 29] on div "[DATE]" at bounding box center [998, 31] width 25 height 12
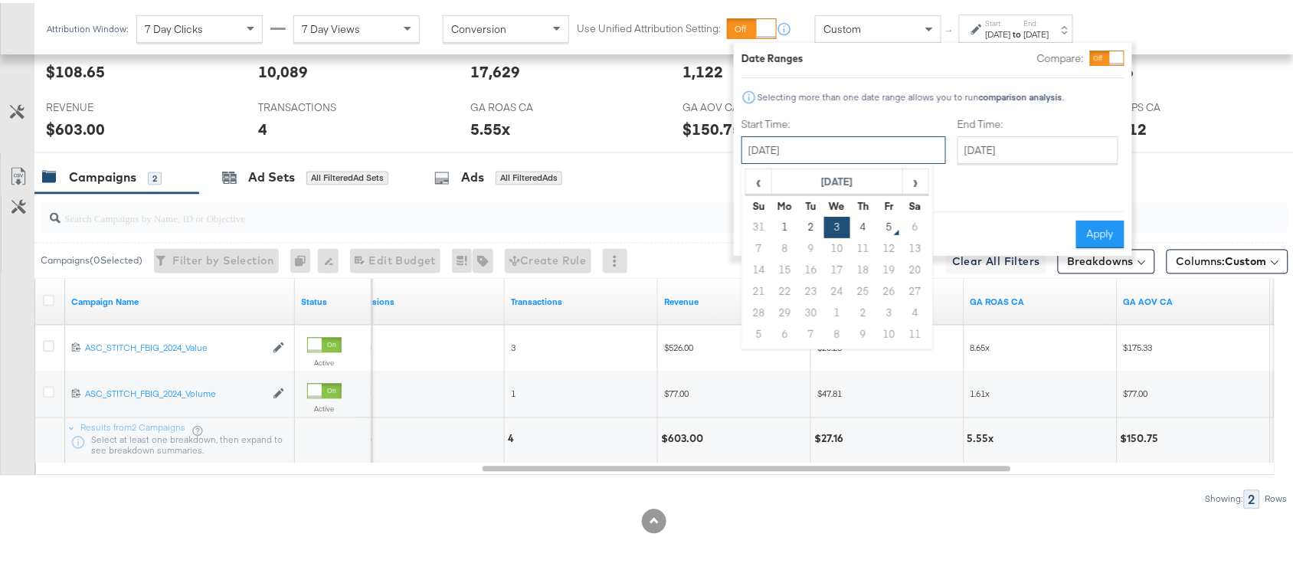
click at [820, 155] on input "[DATE]" at bounding box center [843, 147] width 204 height 28
click at [864, 226] on td "4" at bounding box center [863, 224] width 26 height 21
type input "[DATE]"
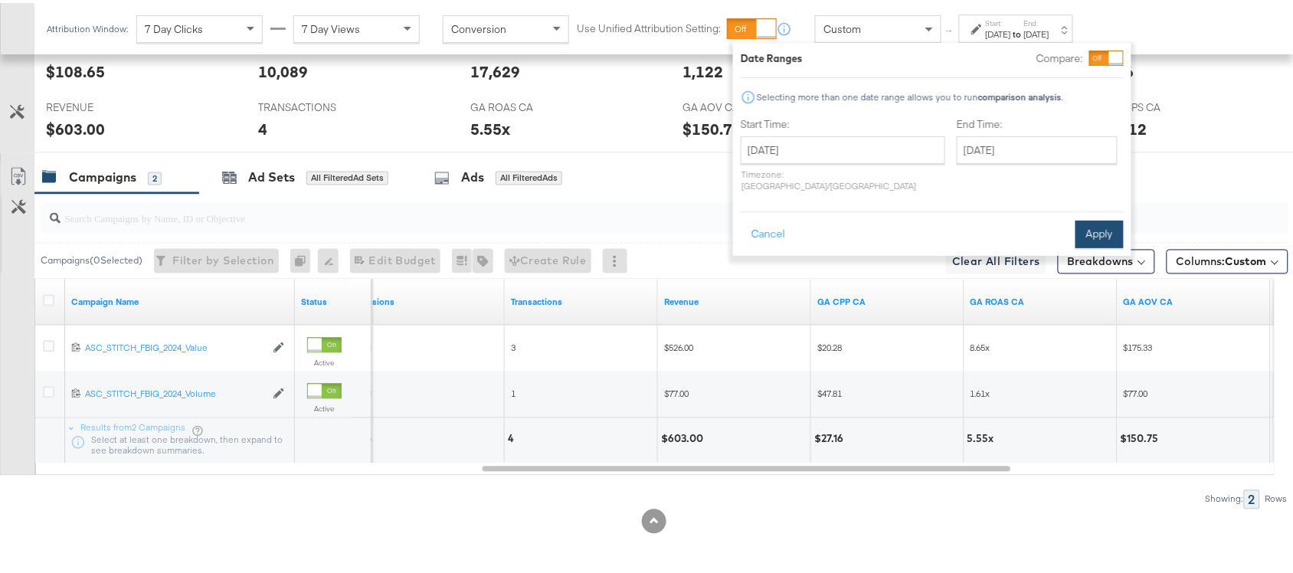
click at [1094, 217] on button "Apply" at bounding box center [1099, 231] width 48 height 28
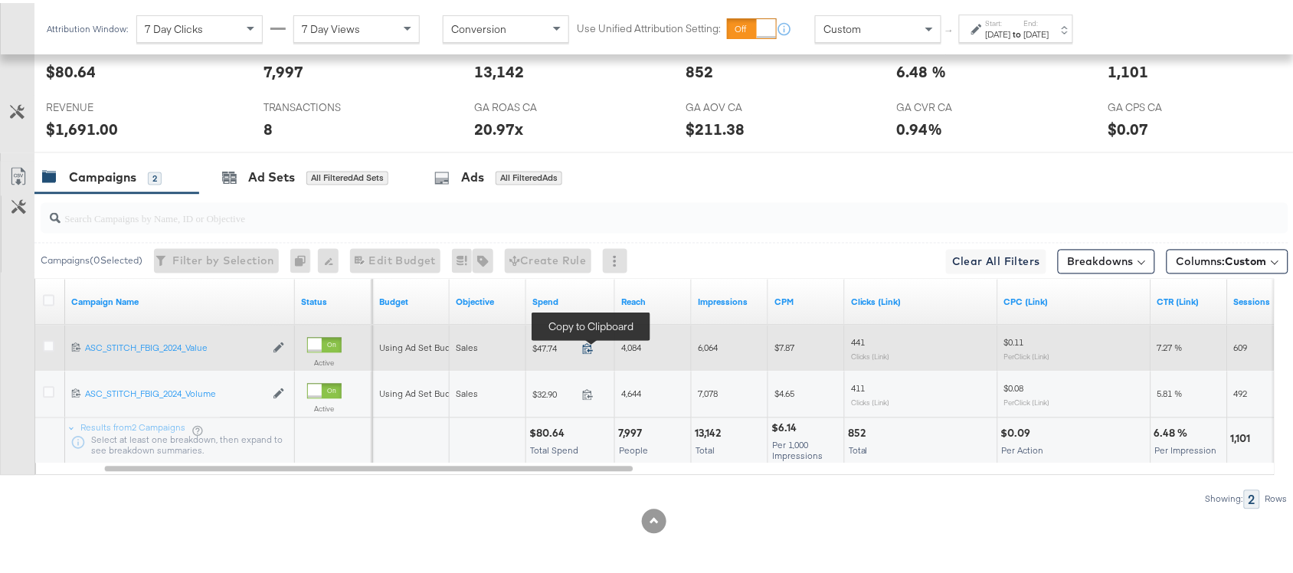
click at [590, 342] on icon at bounding box center [587, 345] width 11 height 11
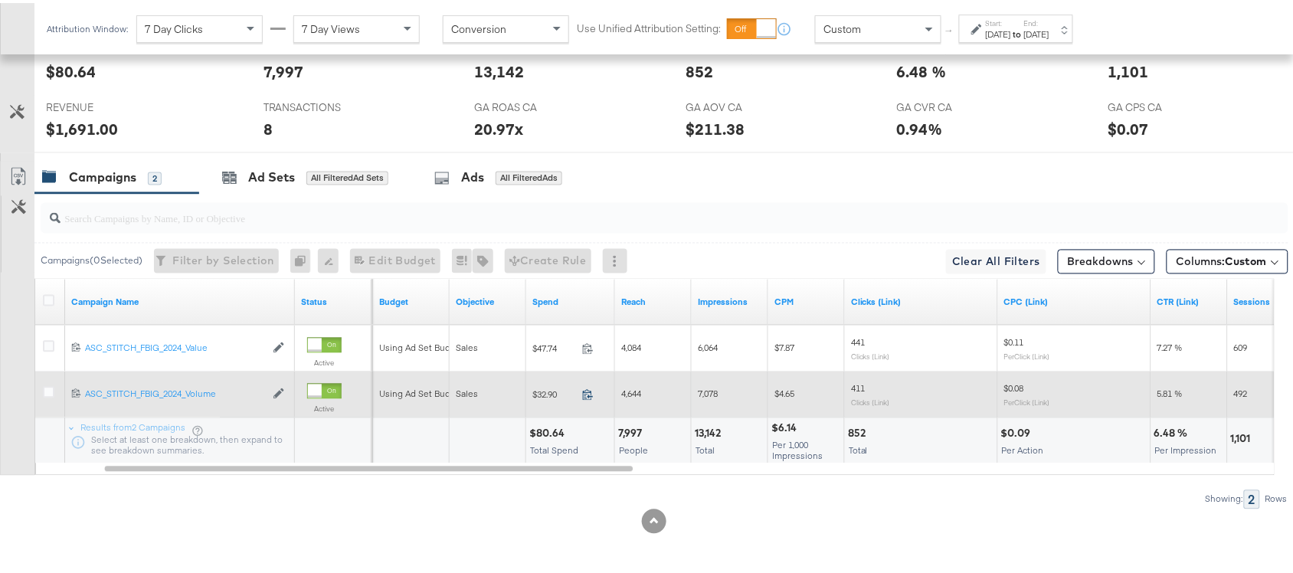
click at [587, 393] on icon at bounding box center [587, 391] width 11 height 11
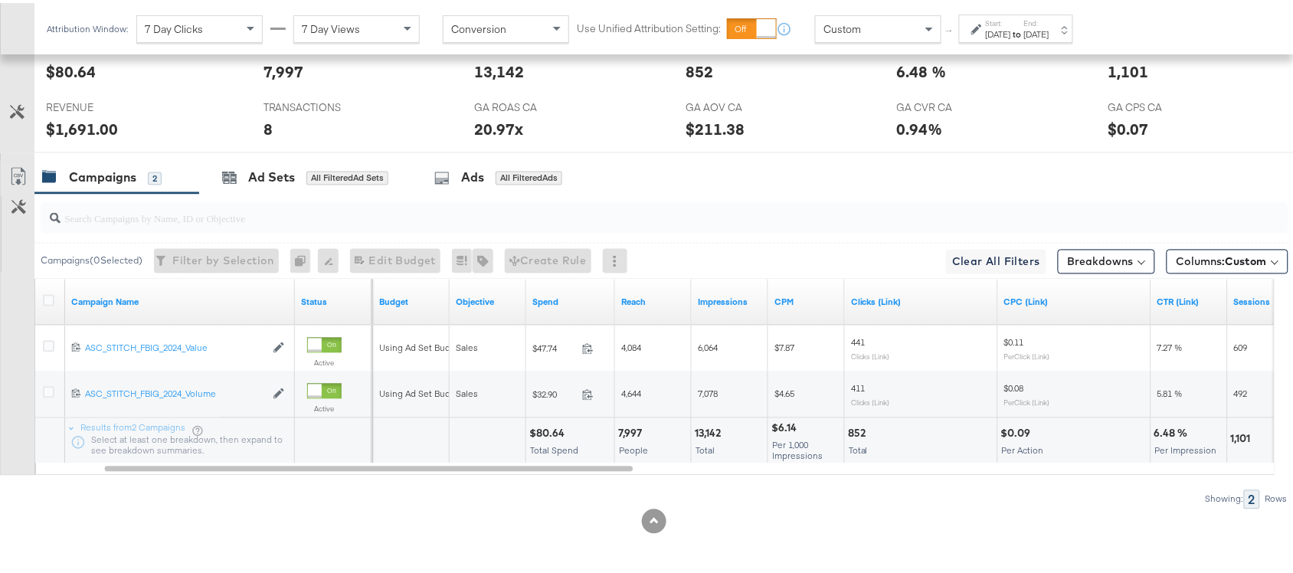
click at [551, 429] on div "$80.64" at bounding box center [549, 430] width 40 height 15
copy div "80.64"
click at [551, 429] on div "$80.64" at bounding box center [549, 430] width 40 height 15
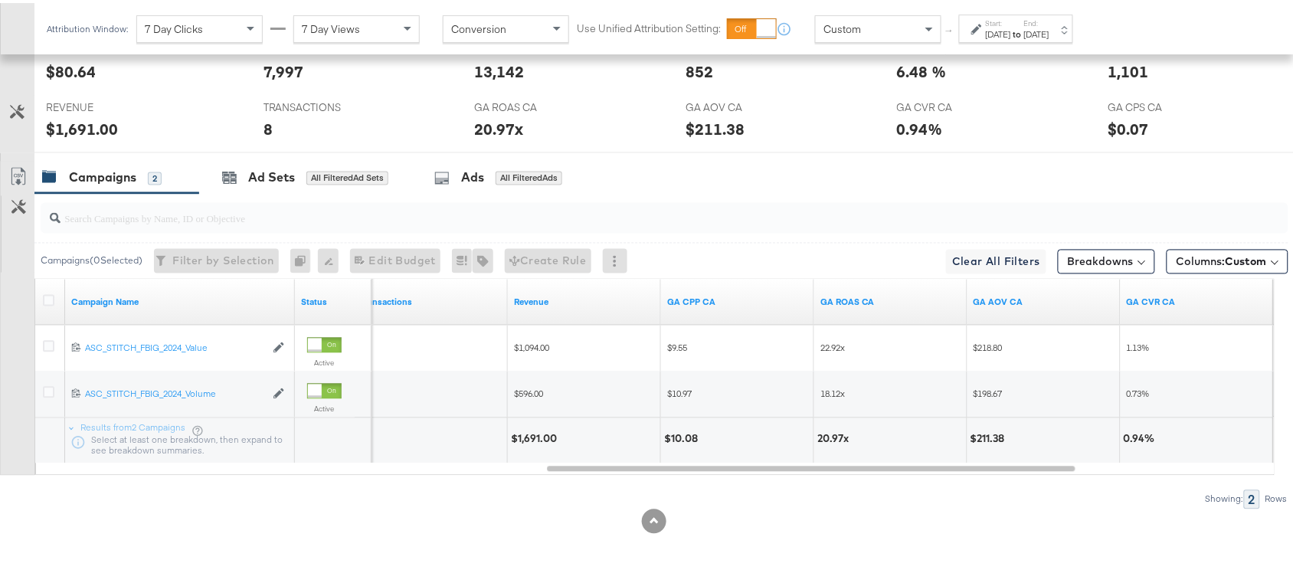
click at [523, 437] on div "$1,691.00" at bounding box center [536, 436] width 51 height 15
copy div "1,691.00"
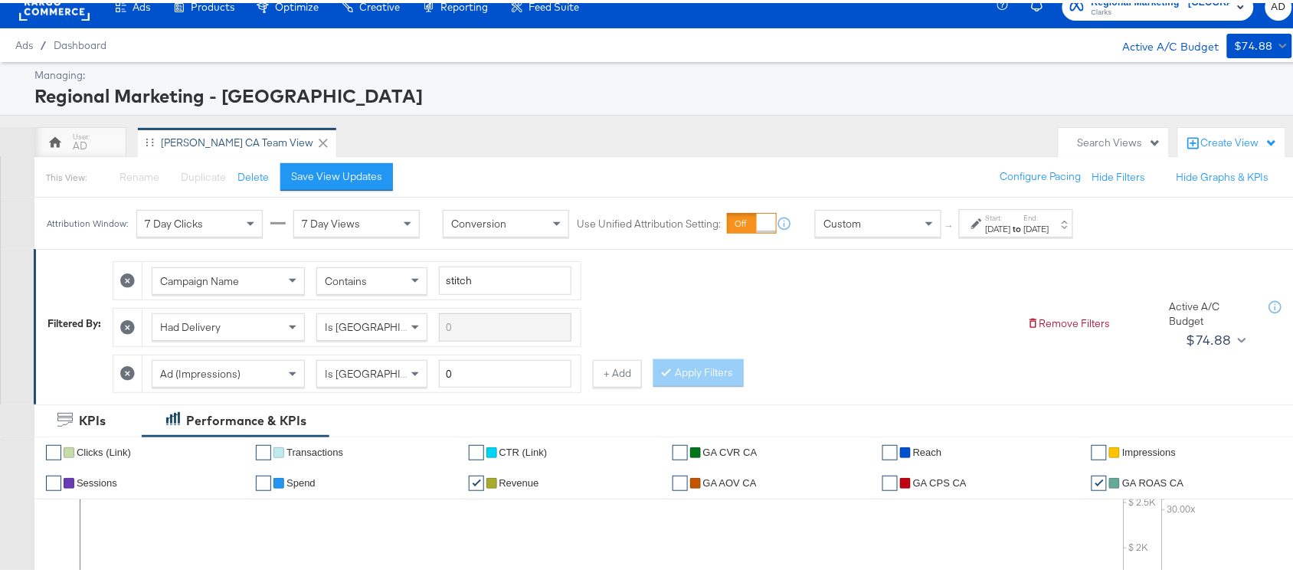
scroll to position [0, 0]
